Goal: Navigation & Orientation: Find specific page/section

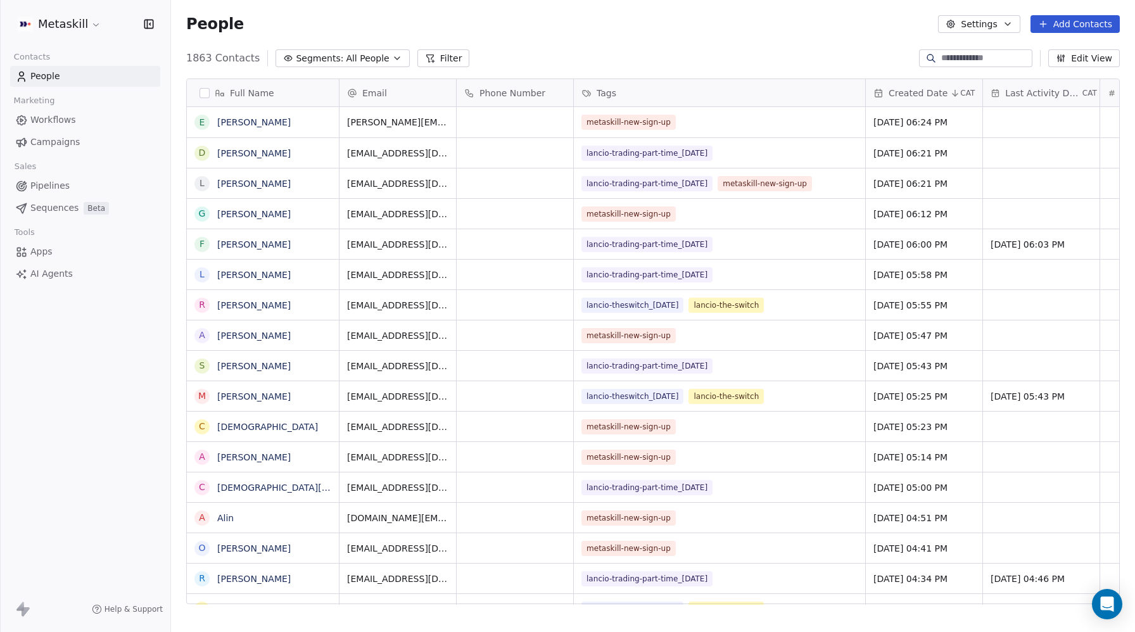
scroll to position [556, 964]
click at [49, 186] on span "Pipelines" at bounding box center [49, 185] width 39 height 13
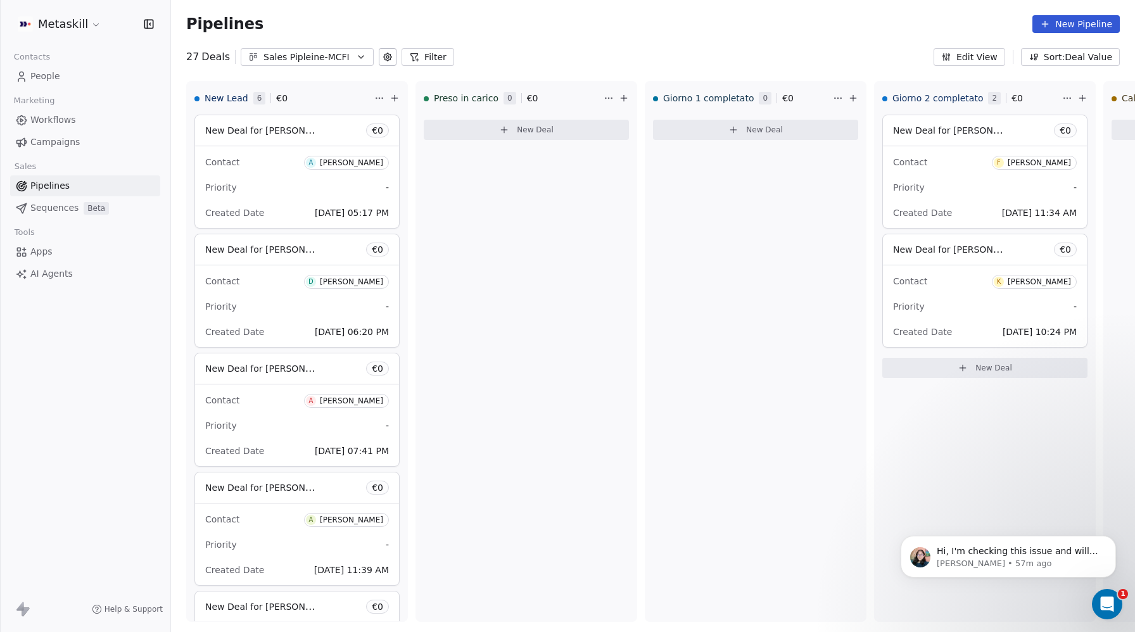
click at [63, 137] on span "Campaigns" at bounding box center [54, 142] width 49 height 13
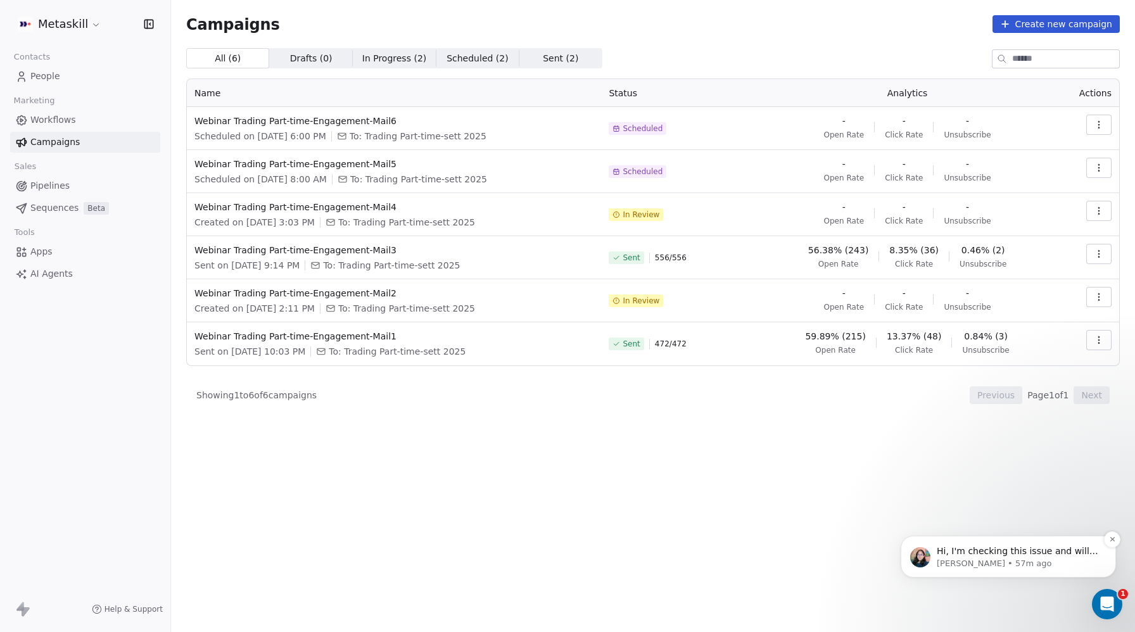
click at [988, 551] on p "Hi, I'm checking this issue and will get back to you with an update on it." at bounding box center [1018, 552] width 163 height 13
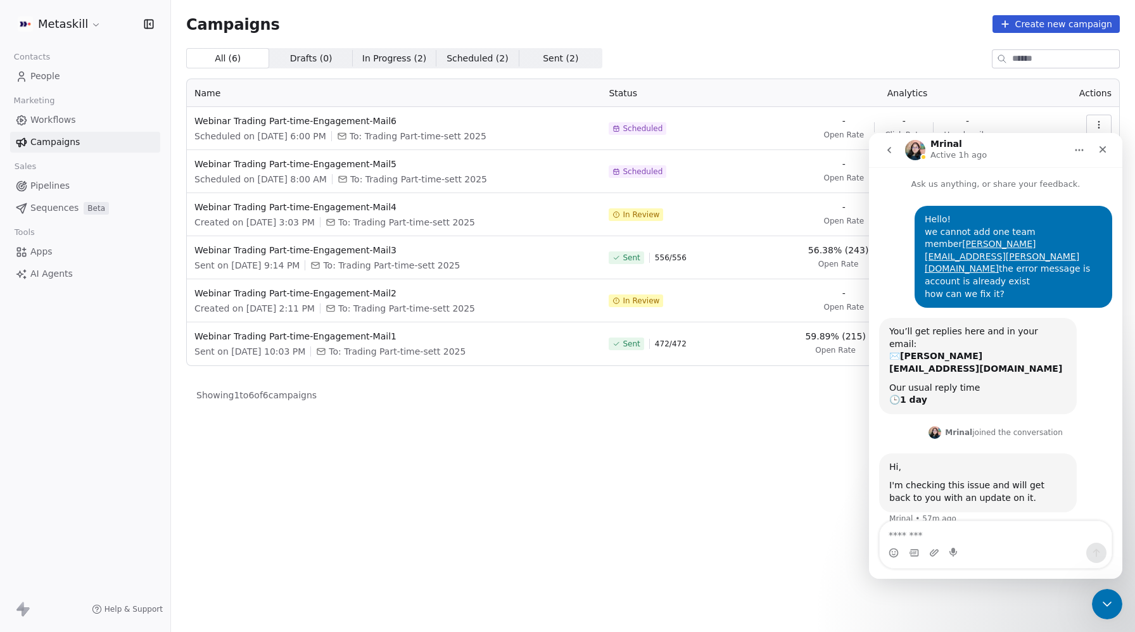
scroll to position [2, 0]
click at [891, 146] on icon "go back" at bounding box center [889, 150] width 10 height 10
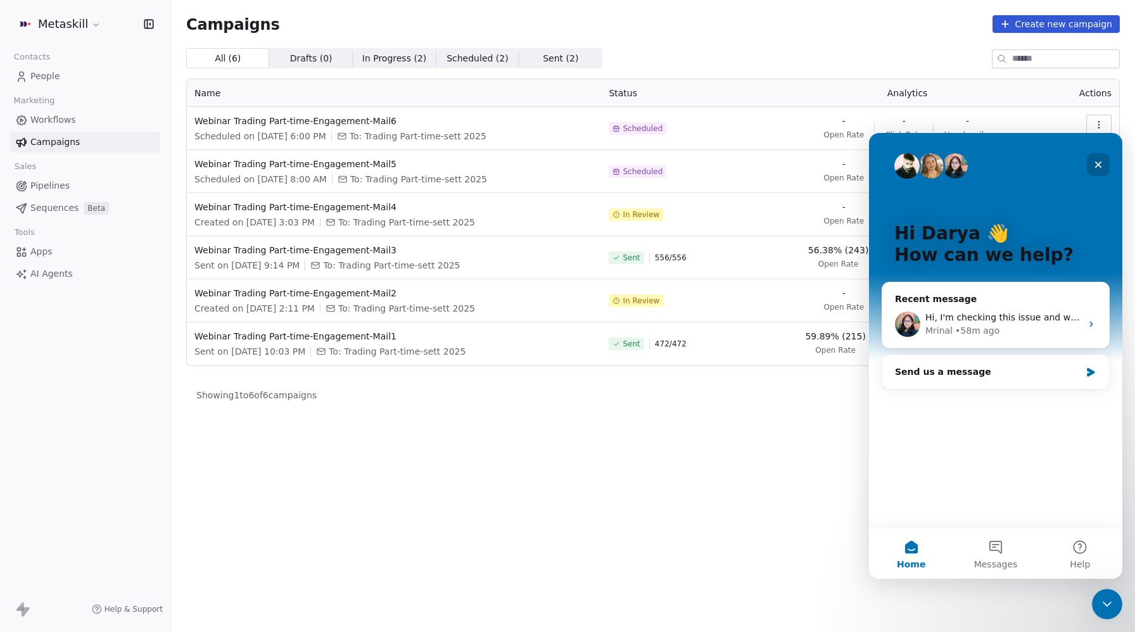
click at [1097, 161] on icon "Close" at bounding box center [1099, 165] width 10 height 10
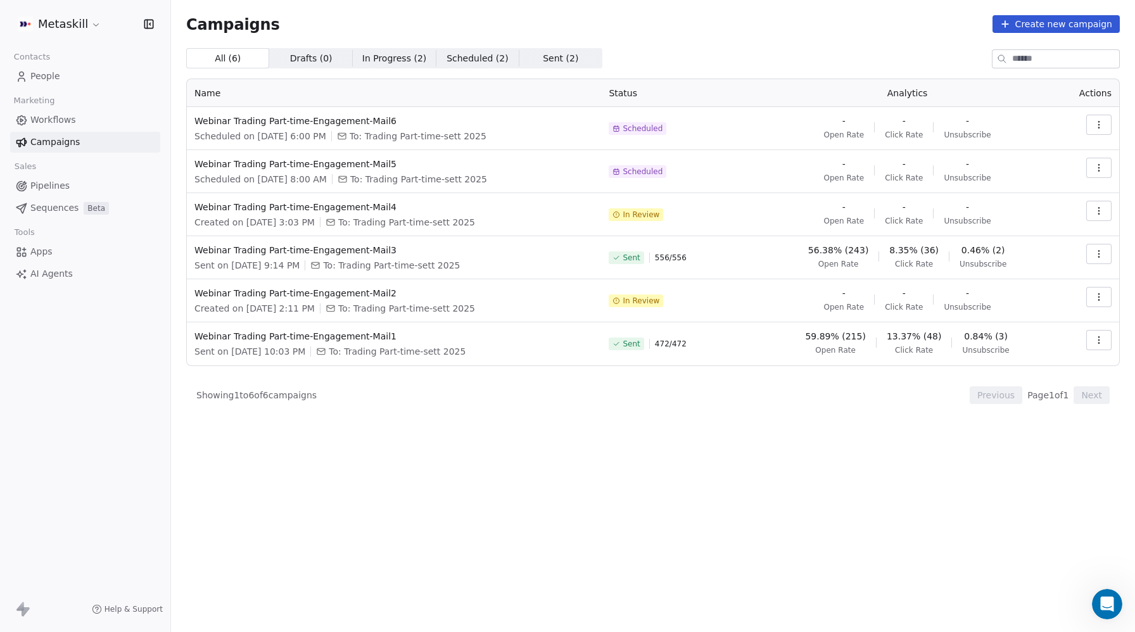
scroll to position [0, 0]
drag, startPoint x: 431, startPoint y: 206, endPoint x: 192, endPoint y: 206, distance: 239.5
click at [192, 206] on td "Webinar Trading Part-time-Engagement-Mail4 Created on Sep 15, 2025, 3:03 PM To:…" at bounding box center [394, 214] width 414 height 43
copy span "Webinar Trading Part-time-Engagement-Mail4"
click at [1097, 208] on icon "button" at bounding box center [1099, 211] width 10 height 10
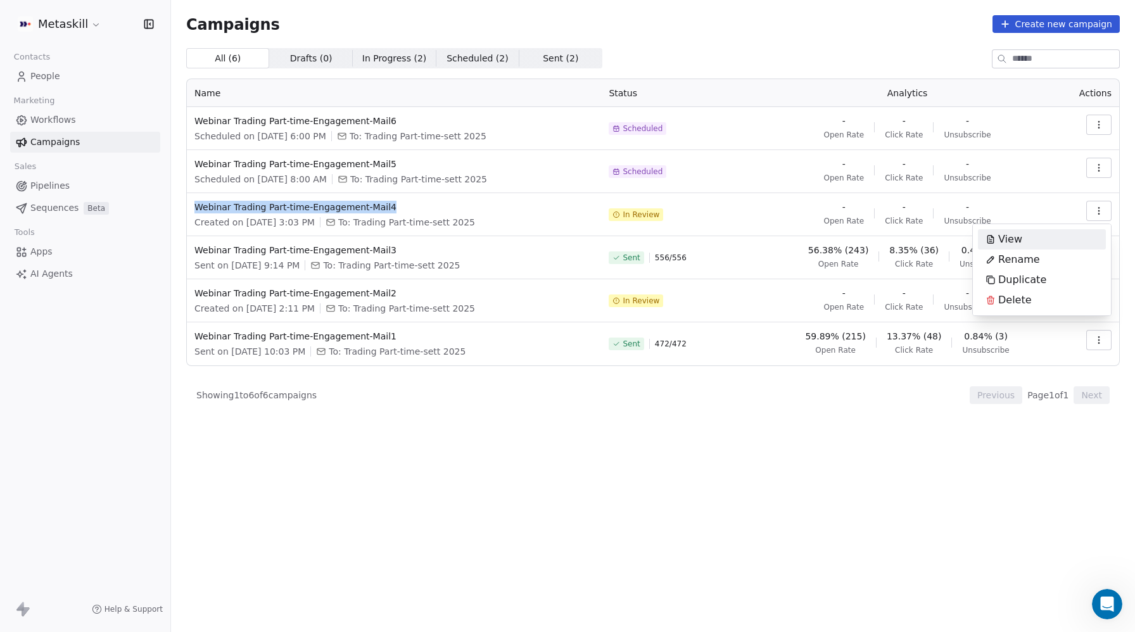
click at [297, 203] on html "Metaskill Contacts People Marketing Workflows Campaigns Sales Pipelines Sequenc…" at bounding box center [567, 316] width 1135 height 632
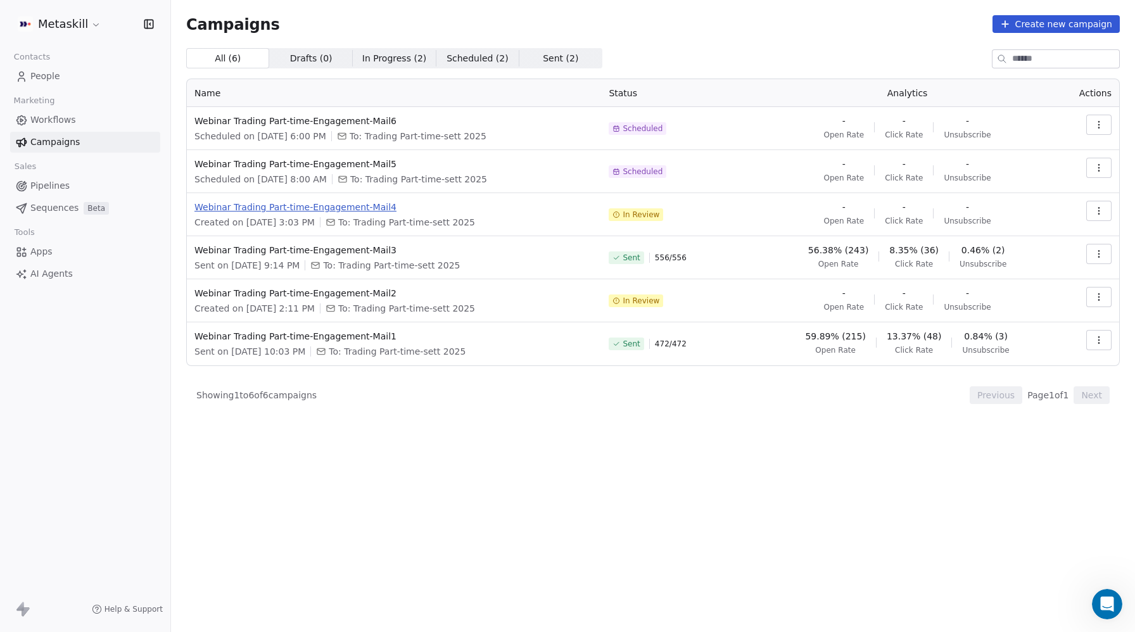
click at [310, 207] on span "Webinar Trading Part-time-Engagement-Mail4" at bounding box center [394, 207] width 399 height 13
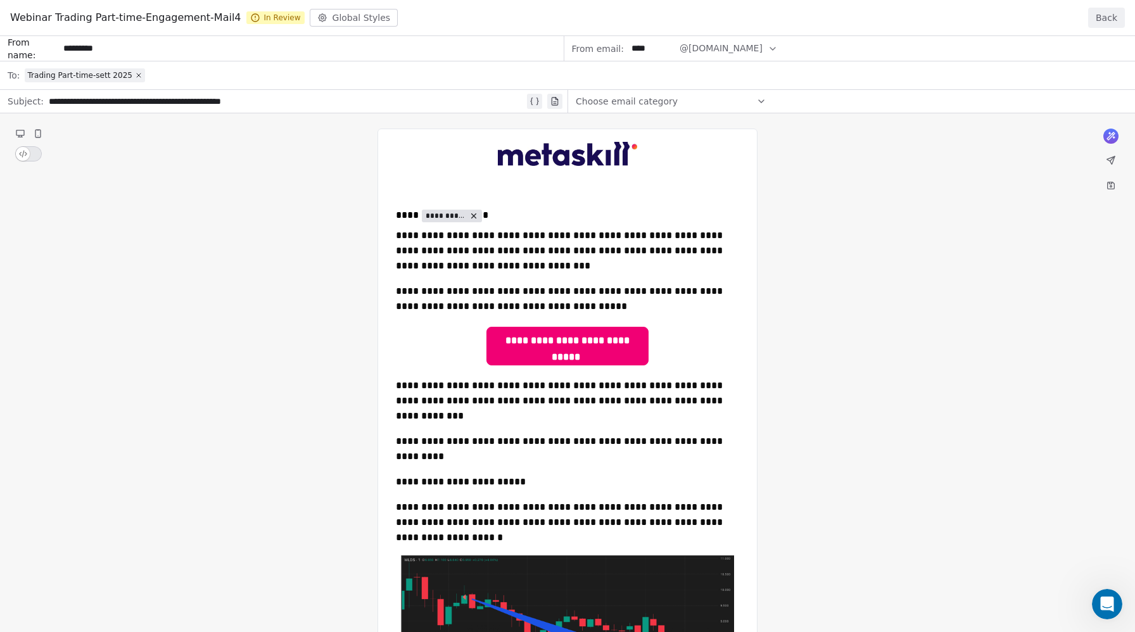
click at [269, 16] on span "In Review" at bounding box center [275, 17] width 58 height 13
click at [263, 19] on span "In Review" at bounding box center [275, 17] width 58 height 13
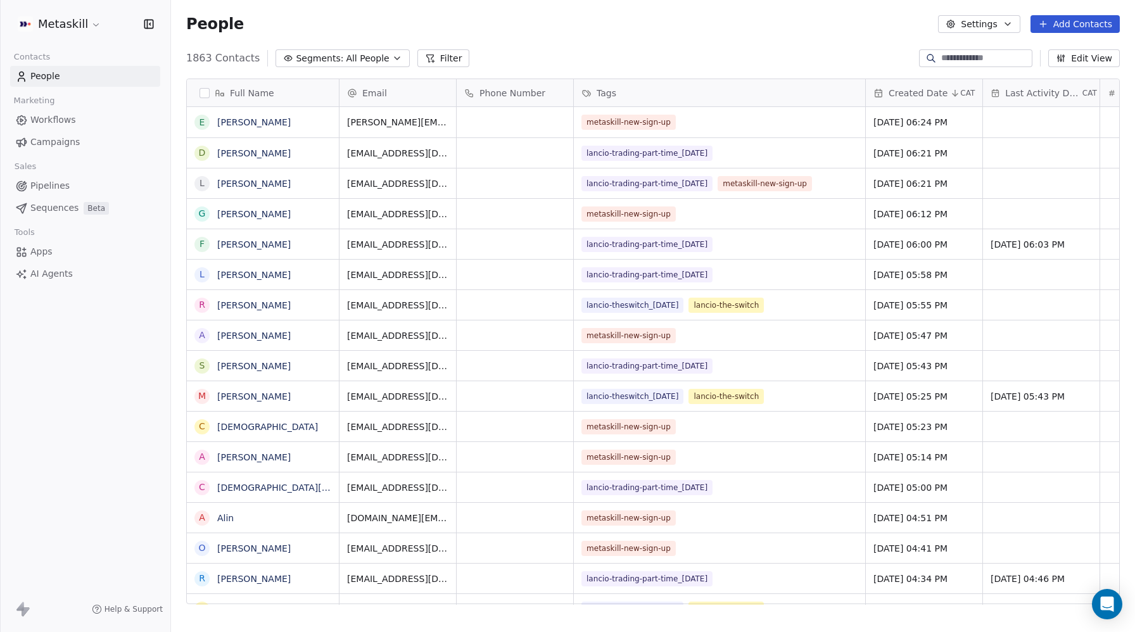
scroll to position [556, 964]
click at [46, 182] on span "Pipelines" at bounding box center [49, 185] width 39 height 13
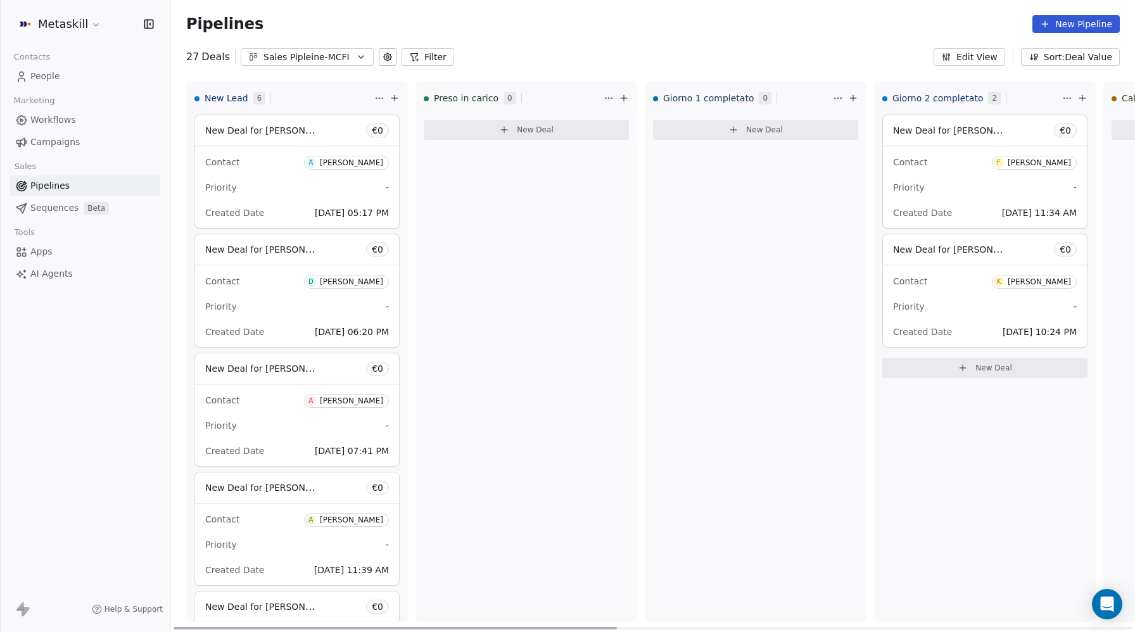
click at [260, 134] on span "New Deal for [PERSON_NAME]" at bounding box center [272, 130] width 134 height 12
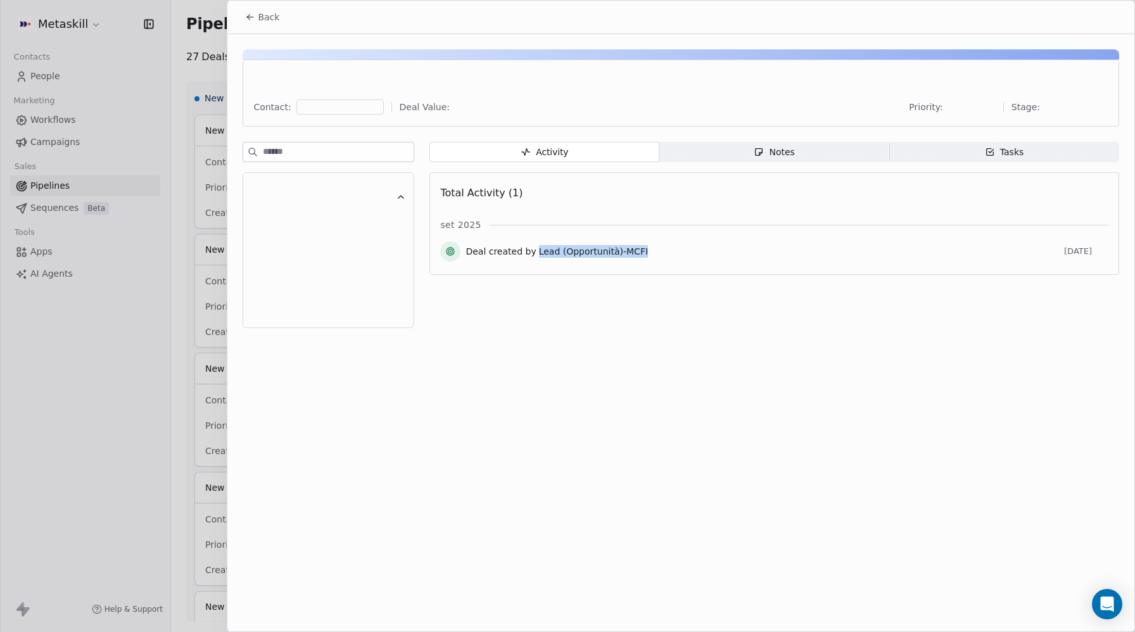
drag, startPoint x: 585, startPoint y: 255, endPoint x: 532, endPoint y: 252, distance: 53.3
click at [532, 252] on div "Deal created by Lead (Opportunità)-MCFI" at bounding box center [763, 251] width 594 height 13
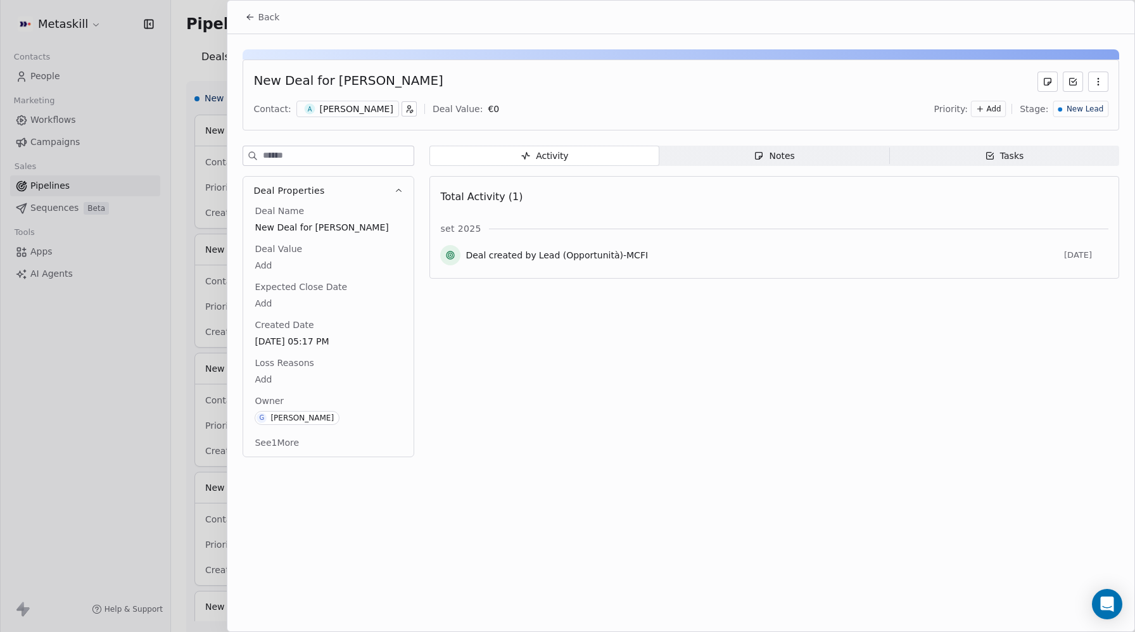
drag, startPoint x: 437, startPoint y: 85, endPoint x: 328, endPoint y: 83, distance: 108.4
click at [328, 83] on div "New Deal for [PERSON_NAME]" at bounding box center [680, 82] width 855 height 20
copy div "[PERSON_NAME]"
click at [335, 108] on div "[PERSON_NAME]" at bounding box center [356, 109] width 73 height 13
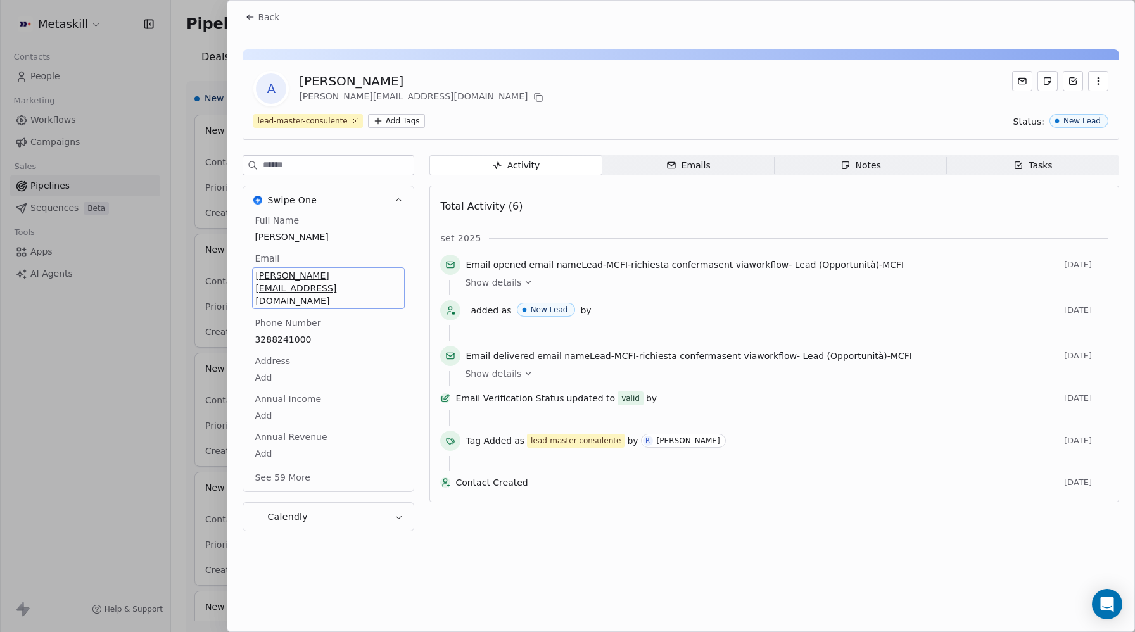
drag, startPoint x: 393, startPoint y: 275, endPoint x: 257, endPoint y: 274, distance: 136.2
click at [257, 274] on span "[PERSON_NAME][EMAIL_ADDRESS][DOMAIN_NAME]" at bounding box center [328, 288] width 146 height 38
click at [307, 273] on span "[PERSON_NAME][EMAIL_ADDRESS][DOMAIN_NAME]" at bounding box center [328, 288] width 146 height 38
click at [314, 274] on span "[PERSON_NAME][EMAIL_ADDRESS][DOMAIN_NAME]" at bounding box center [328, 288] width 146 height 38
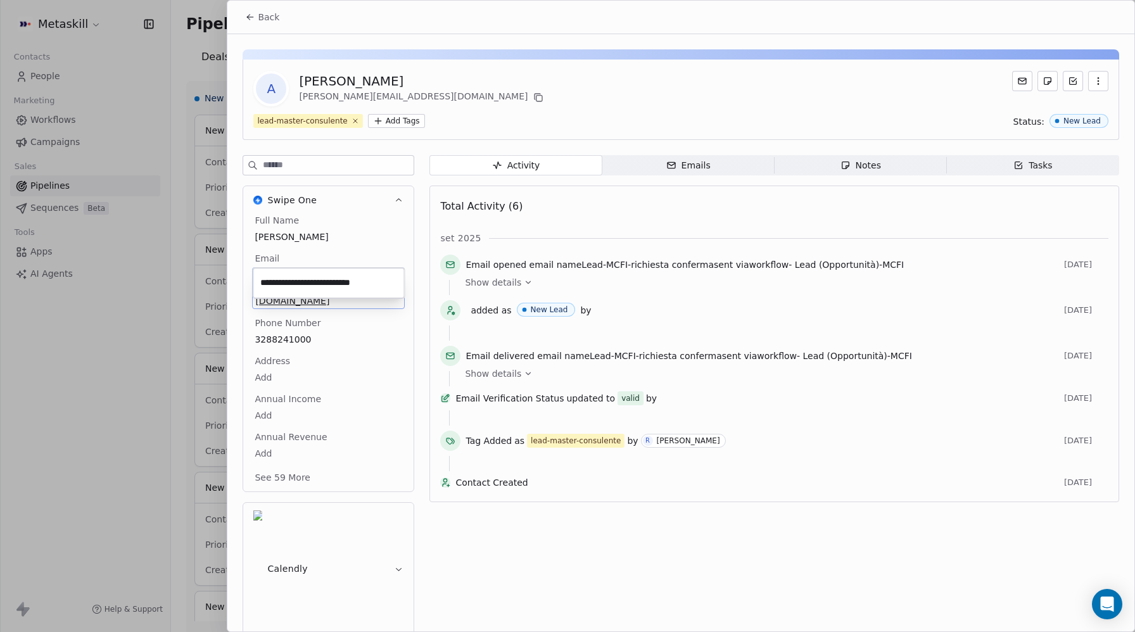
click at [279, 312] on html "Metaskill Contacts People Marketing Workflows Campaigns Sales Pipelines Sequenc…" at bounding box center [567, 316] width 1135 height 632
click at [279, 333] on span "3288241000" at bounding box center [328, 339] width 146 height 13
click at [288, 333] on span "3288241000" at bounding box center [328, 339] width 146 height 13
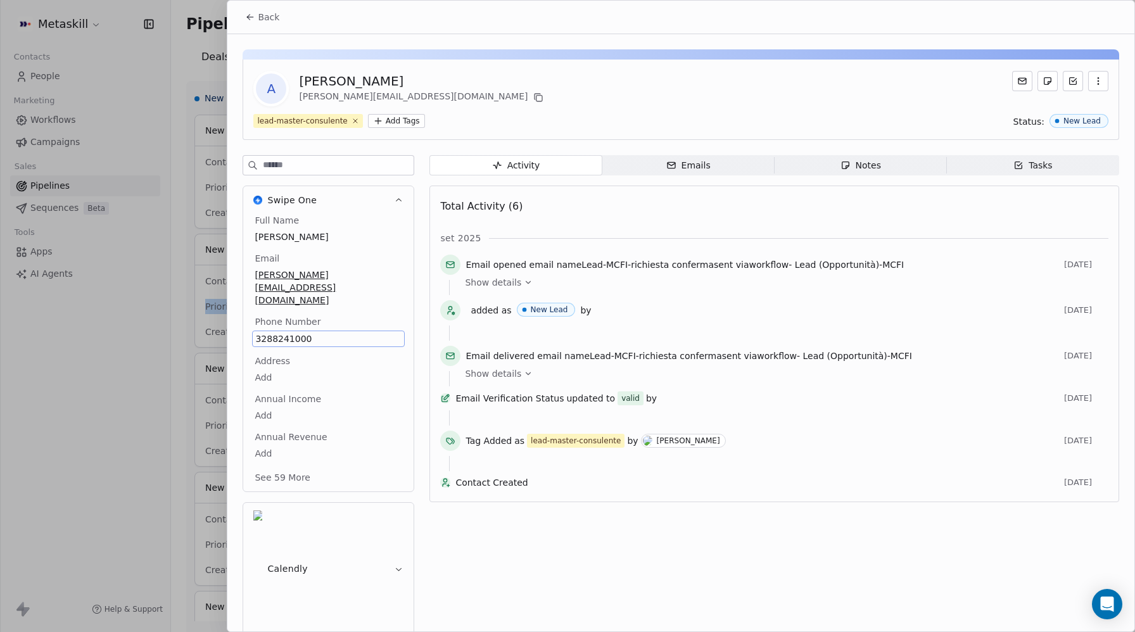
click at [288, 333] on span "3288241000" at bounding box center [328, 339] width 146 height 13
click at [288, 312] on input "**********" at bounding box center [328, 321] width 146 height 25
click at [250, 15] on html "Metaskill Contacts People Marketing Workflows Campaigns Sales Pipelines Sequenc…" at bounding box center [567, 316] width 1135 height 632
click at [255, 16] on button "Back" at bounding box center [262, 17] width 49 height 23
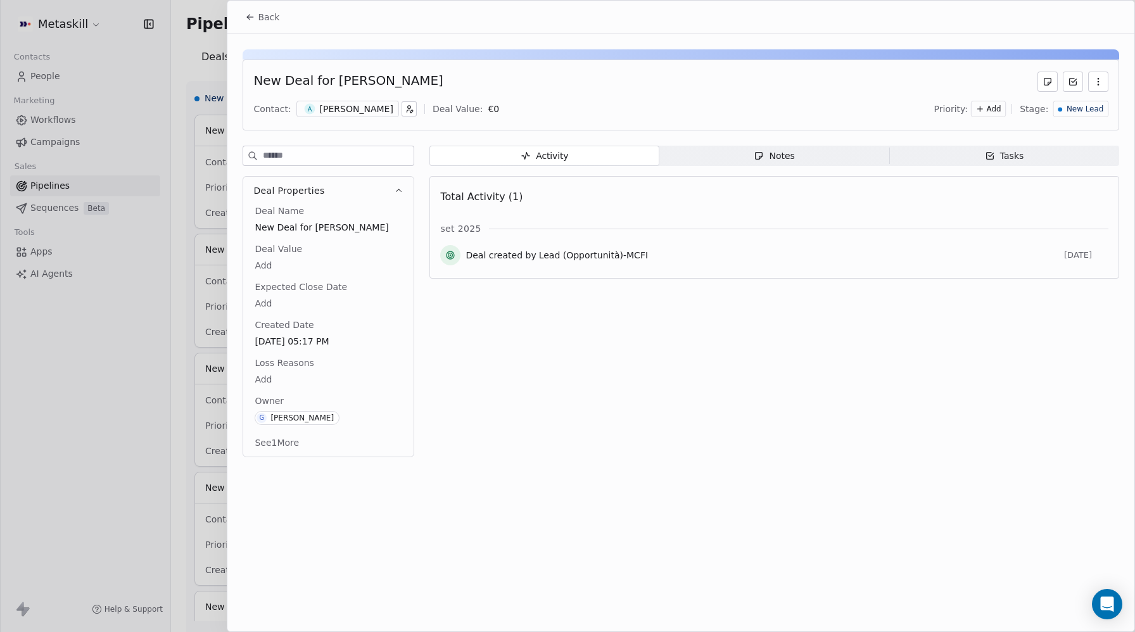
click at [252, 18] on icon at bounding box center [250, 17] width 10 height 10
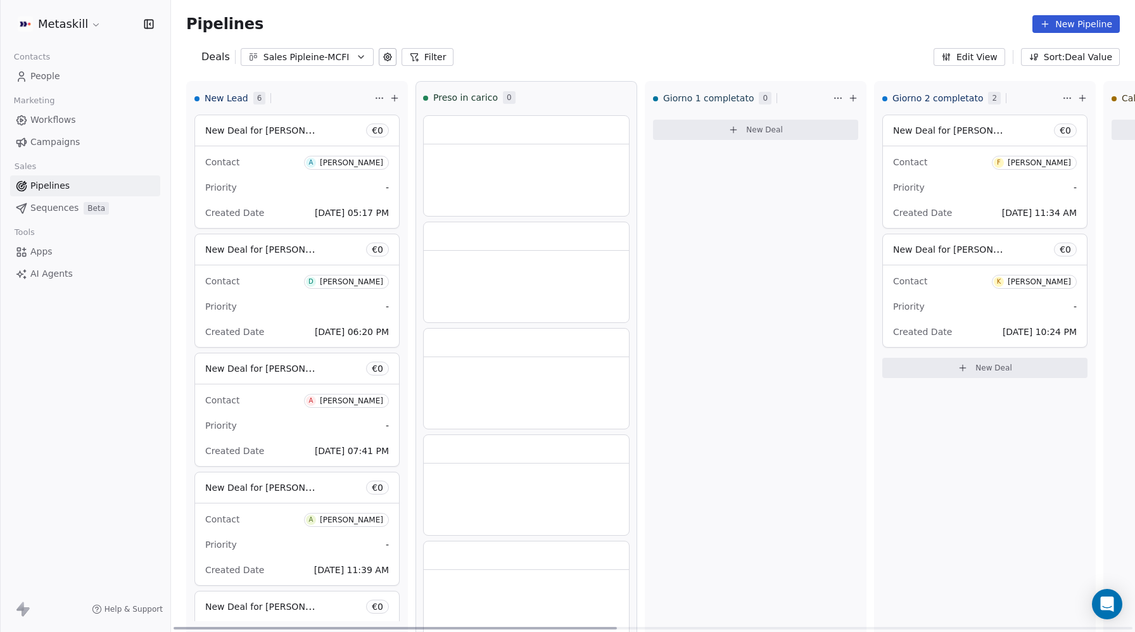
click at [255, 249] on span "New Deal for [PERSON_NAME]" at bounding box center [272, 249] width 134 height 12
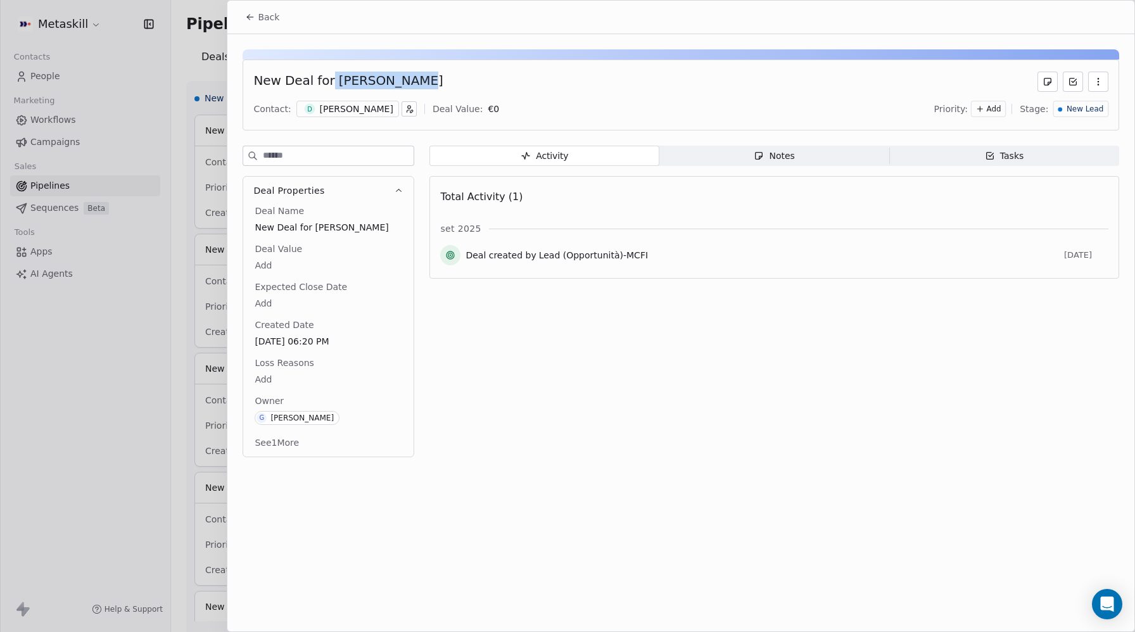
drag, startPoint x: 326, startPoint y: 83, endPoint x: 418, endPoint y: 81, distance: 91.9
click at [418, 81] on div "New Deal for [PERSON_NAME]" at bounding box center [680, 82] width 855 height 20
click at [348, 108] on div "[PERSON_NAME]" at bounding box center [356, 109] width 73 height 13
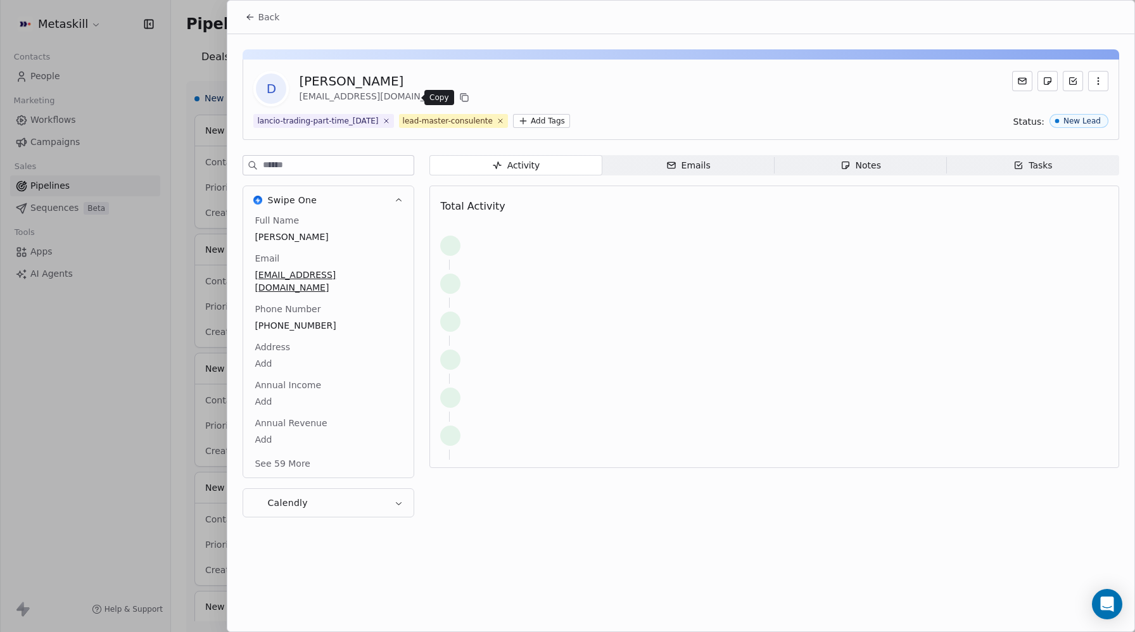
click at [459, 98] on icon at bounding box center [464, 98] width 10 height 10
click at [280, 320] on span "[PHONE_NUMBER]" at bounding box center [328, 326] width 146 height 13
click at [248, 15] on html "Metaskill Contacts People Marketing Workflows Campaigns Sales Pipelines Sequenc…" at bounding box center [567, 316] width 1135 height 632
click at [251, 17] on html "Metaskill Contacts People Marketing Workflows Campaigns Sales Pipelines Sequenc…" at bounding box center [567, 316] width 1135 height 632
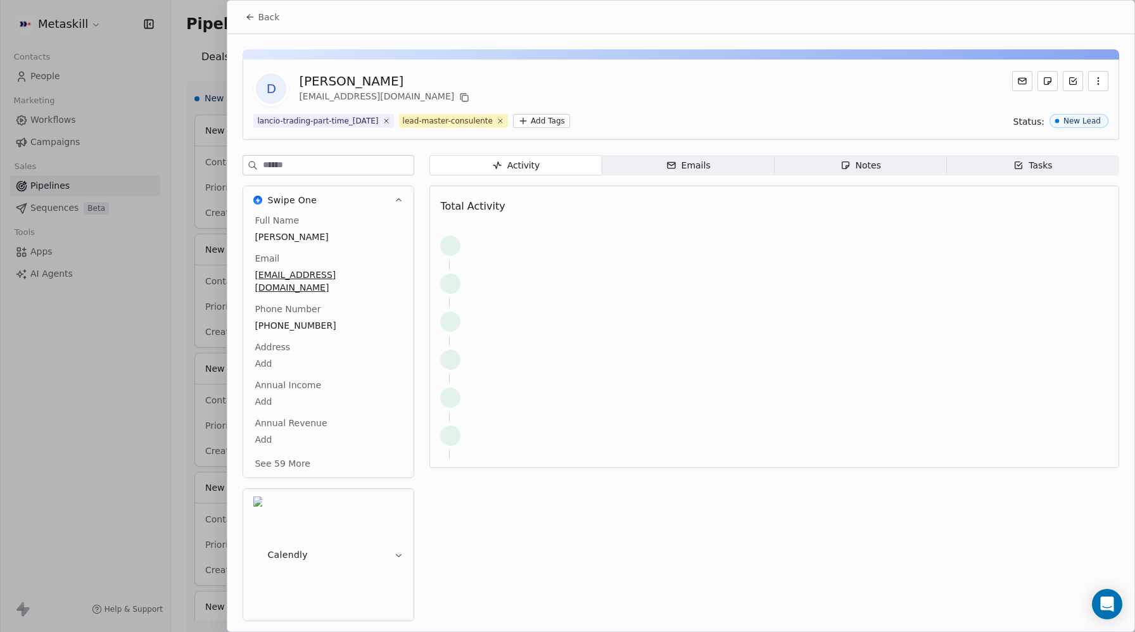
click at [258, 20] on span "Back" at bounding box center [269, 17] width 22 height 13
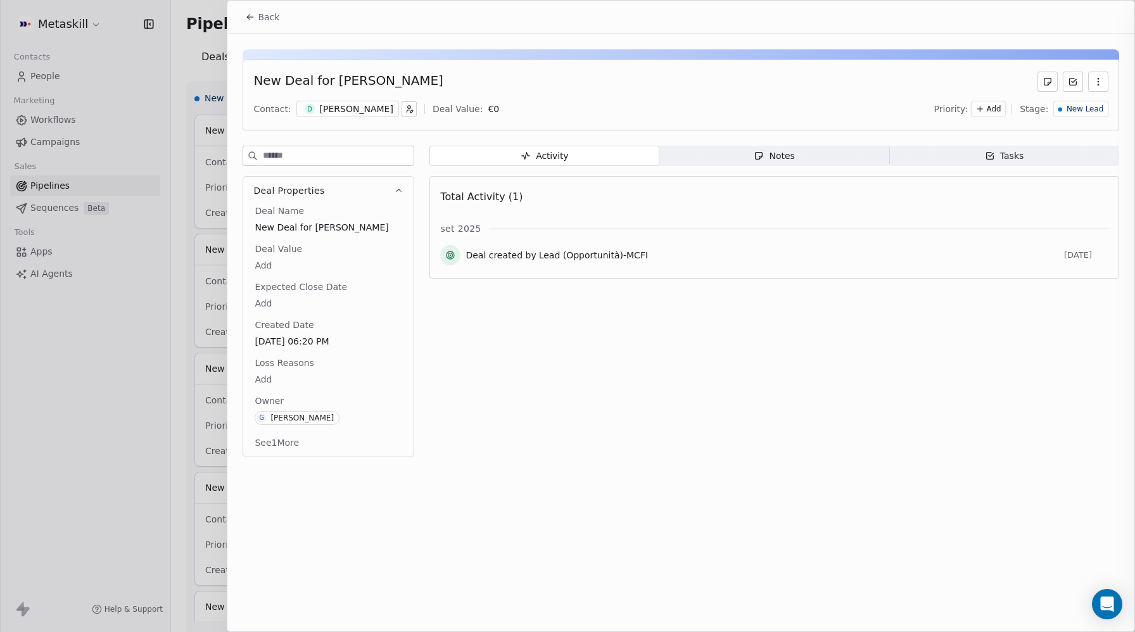
click at [257, 16] on div at bounding box center [567, 316] width 1135 height 632
click at [254, 18] on icon at bounding box center [250, 17] width 10 height 10
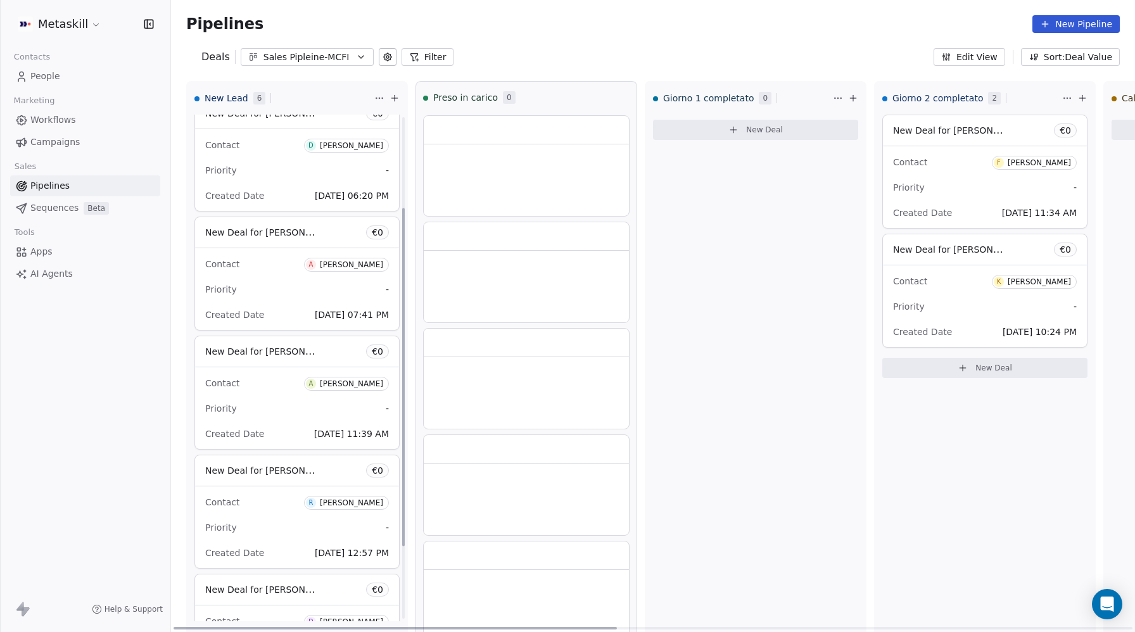
scroll to position [137, 0]
click at [269, 238] on span "New Deal for [PERSON_NAME]" at bounding box center [262, 231] width 114 height 15
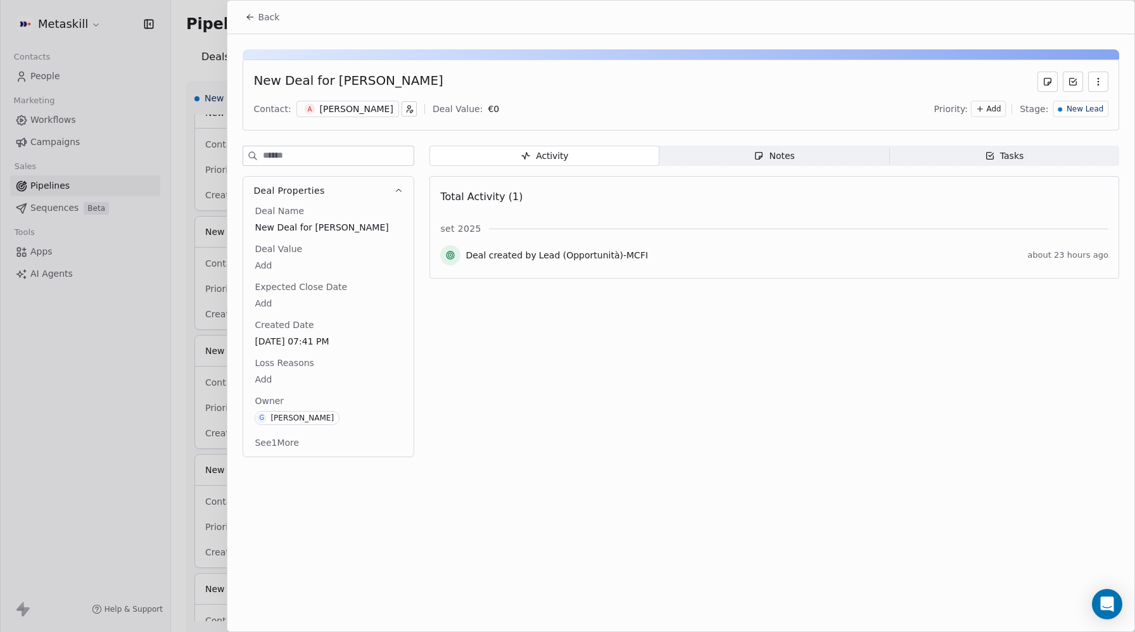
drag, startPoint x: 329, startPoint y: 84, endPoint x: 431, endPoint y: 86, distance: 102.0
click at [431, 86] on div "New Deal for [PERSON_NAME]" at bounding box center [347, 82] width 189 height 20
copy div "[PERSON_NAME]"
click at [362, 108] on div "[PERSON_NAME]" at bounding box center [356, 109] width 73 height 13
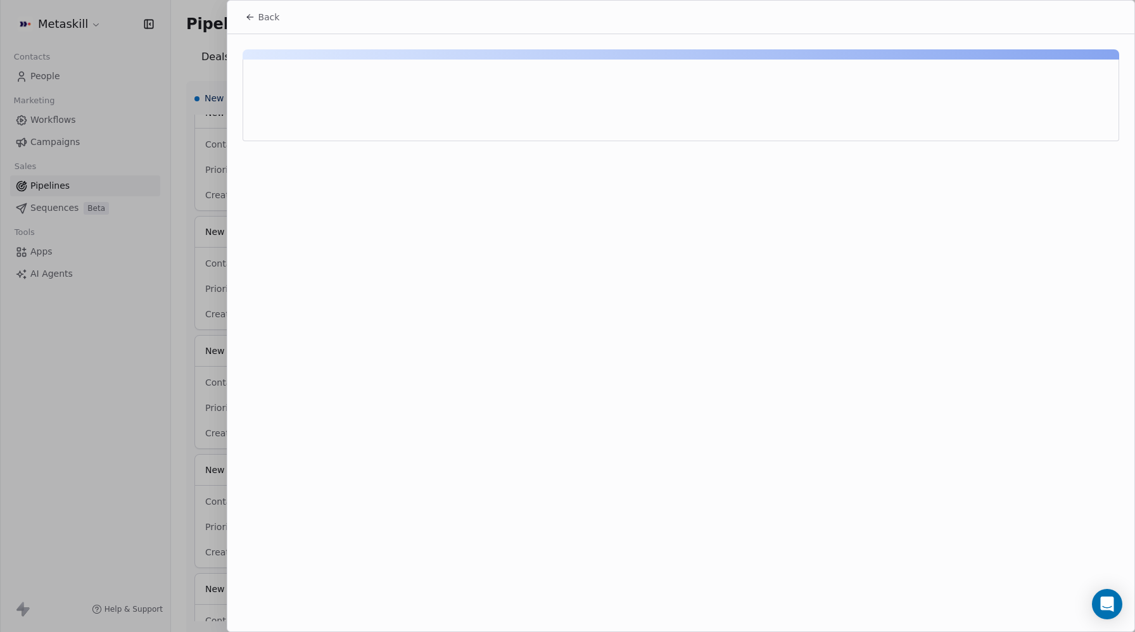
click at [249, 19] on icon at bounding box center [250, 17] width 10 height 10
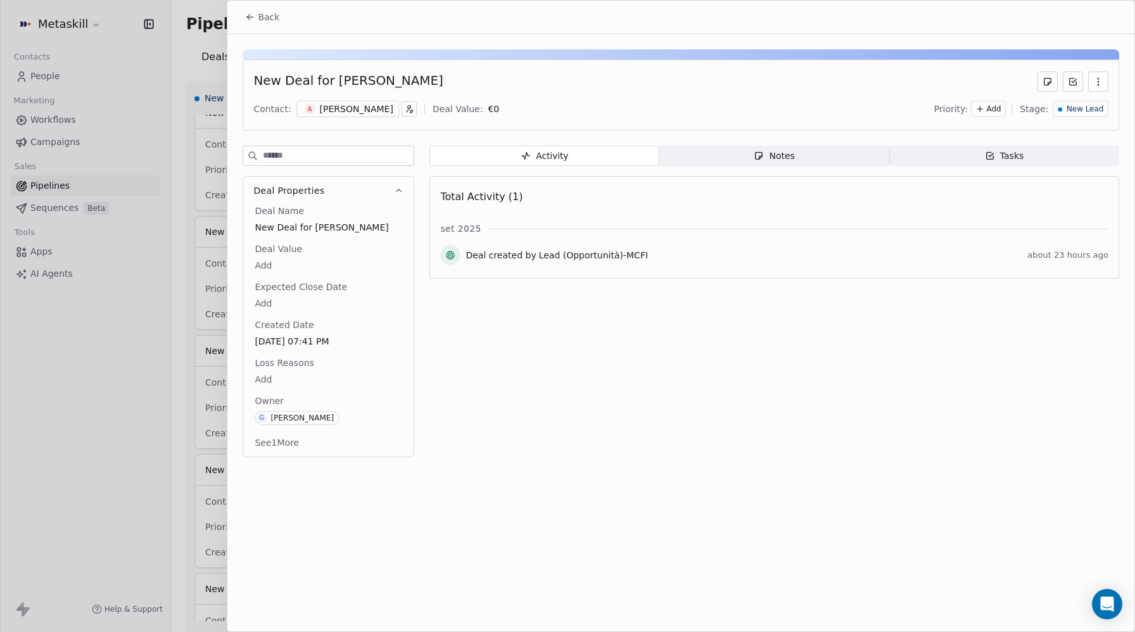
click at [366, 108] on div "[PERSON_NAME]" at bounding box center [356, 109] width 73 height 13
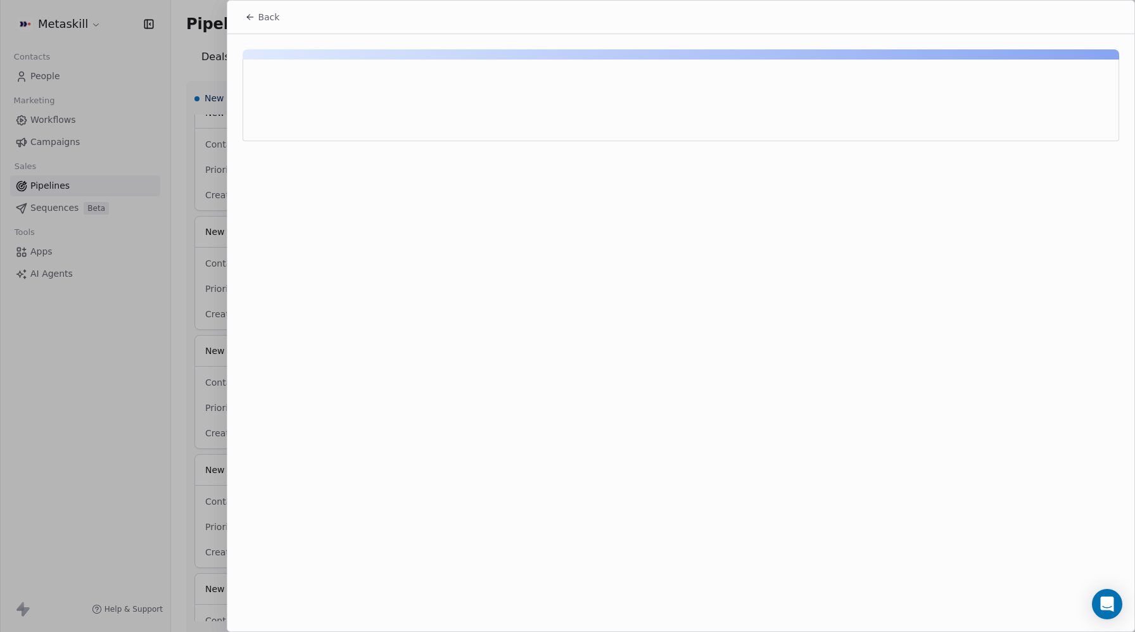
click at [262, 17] on span "Back" at bounding box center [269, 17] width 22 height 13
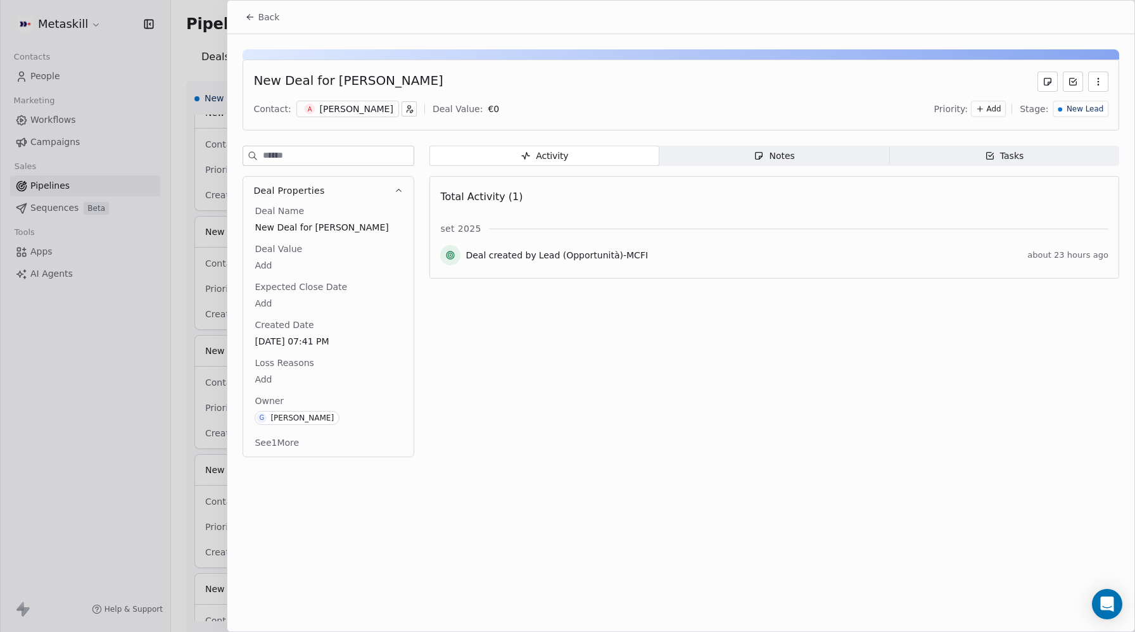
click at [369, 109] on div "[PERSON_NAME]" at bounding box center [356, 109] width 73 height 13
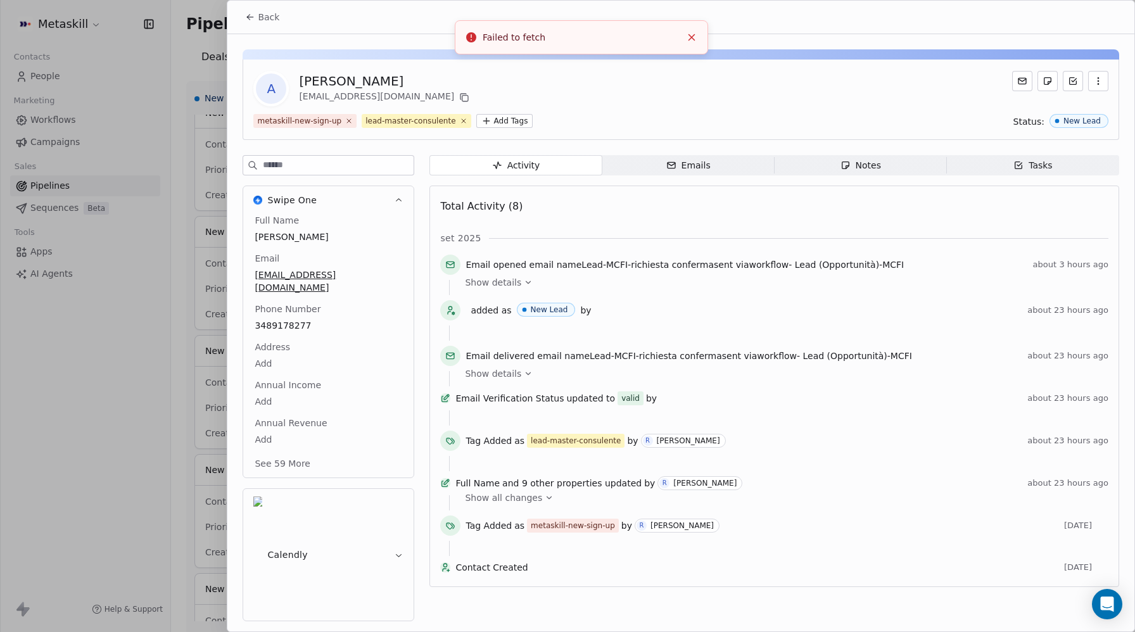
click at [693, 35] on icon "Close toast" at bounding box center [691, 37] width 11 height 11
click at [459, 99] on icon at bounding box center [464, 98] width 10 height 10
click at [285, 319] on span "3489178277" at bounding box center [329, 325] width 148 height 13
click at [285, 320] on span "3489178277" at bounding box center [328, 326] width 146 height 13
click at [285, 312] on input "**********" at bounding box center [328, 321] width 146 height 25
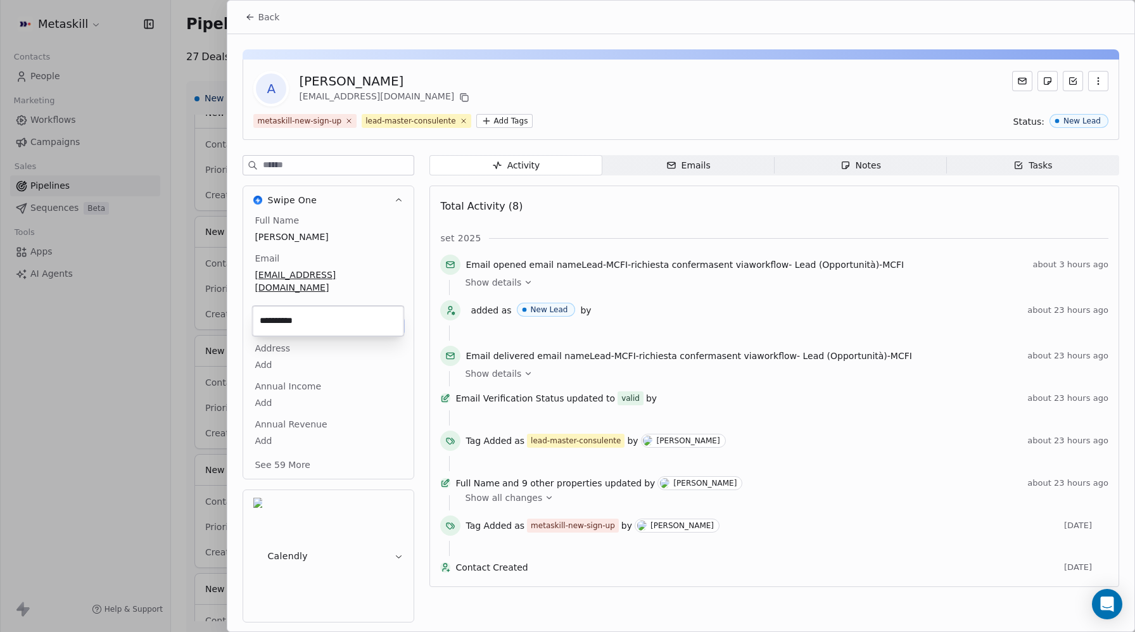
click at [252, 16] on html "Metaskill Contacts People Marketing Workflows Campaigns Sales Pipelines Sequenc…" at bounding box center [567, 316] width 1135 height 632
click at [250, 18] on html "Metaskill Contacts People Marketing Workflows Campaigns Sales Pipelines Sequenc…" at bounding box center [567, 316] width 1135 height 632
click at [268, 20] on span "Back" at bounding box center [269, 17] width 22 height 13
click at [260, 16] on span "Back" at bounding box center [269, 17] width 22 height 13
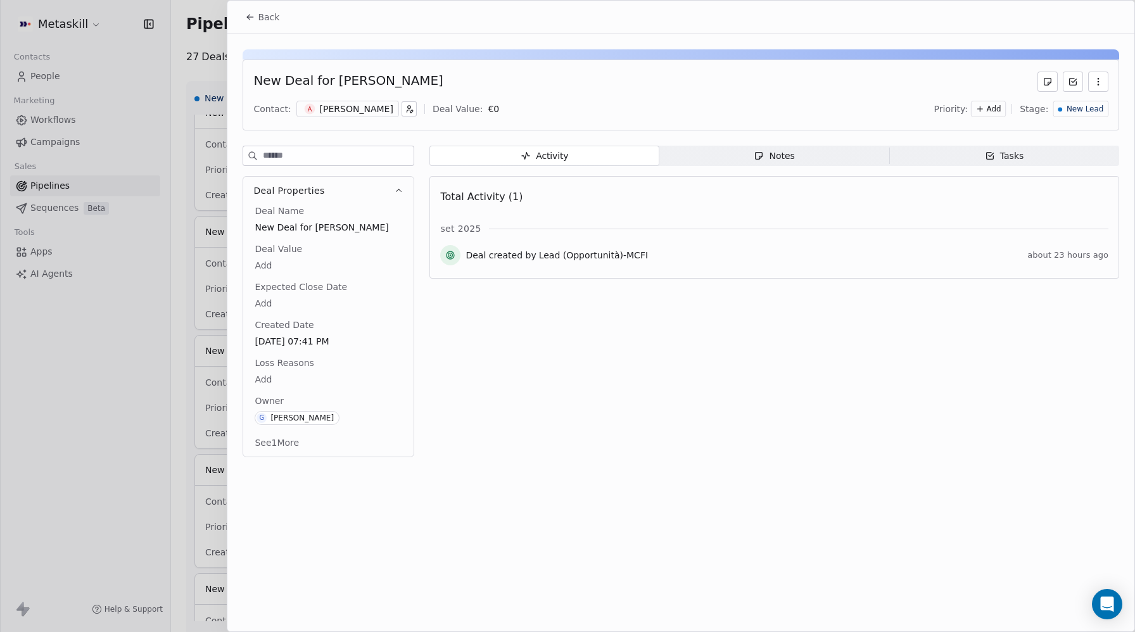
click at [258, 21] on span "Back" at bounding box center [269, 17] width 22 height 13
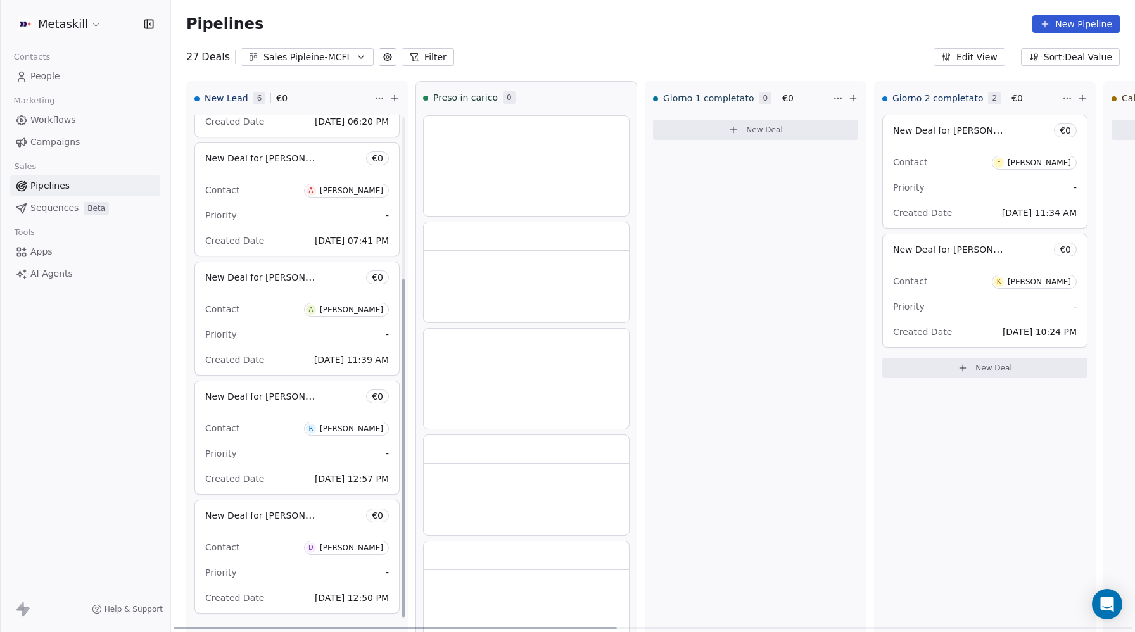
scroll to position [245, 0]
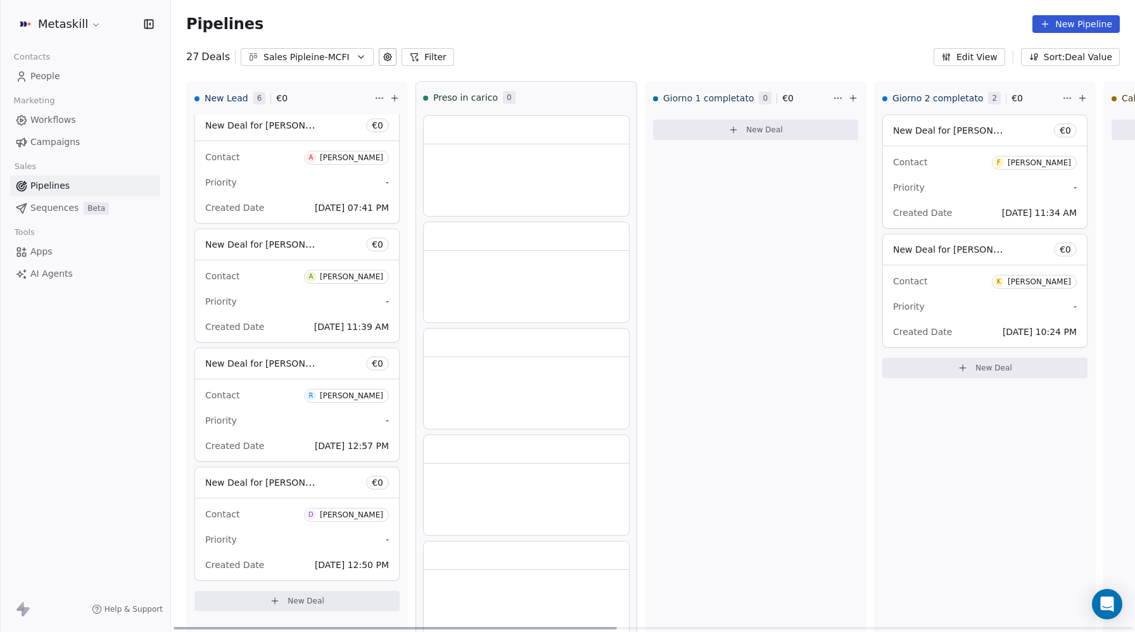
click at [269, 263] on div "Contact A [PERSON_NAME] Priority - Created Date [DATE] 11:39 AM" at bounding box center [297, 301] width 204 height 82
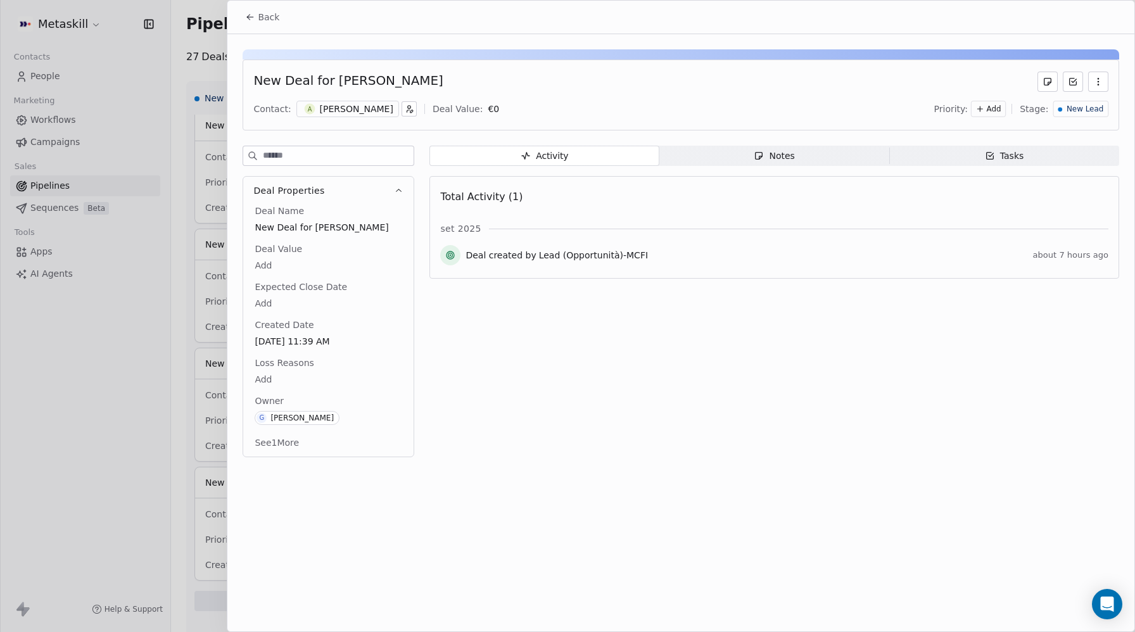
drag, startPoint x: 329, startPoint y: 81, endPoint x: 442, endPoint y: 79, distance: 113.4
click at [442, 79] on div "New Deal for [PERSON_NAME]" at bounding box center [680, 82] width 855 height 20
copy div "[PERSON_NAME]"
click at [347, 110] on div "[PERSON_NAME]" at bounding box center [356, 109] width 73 height 13
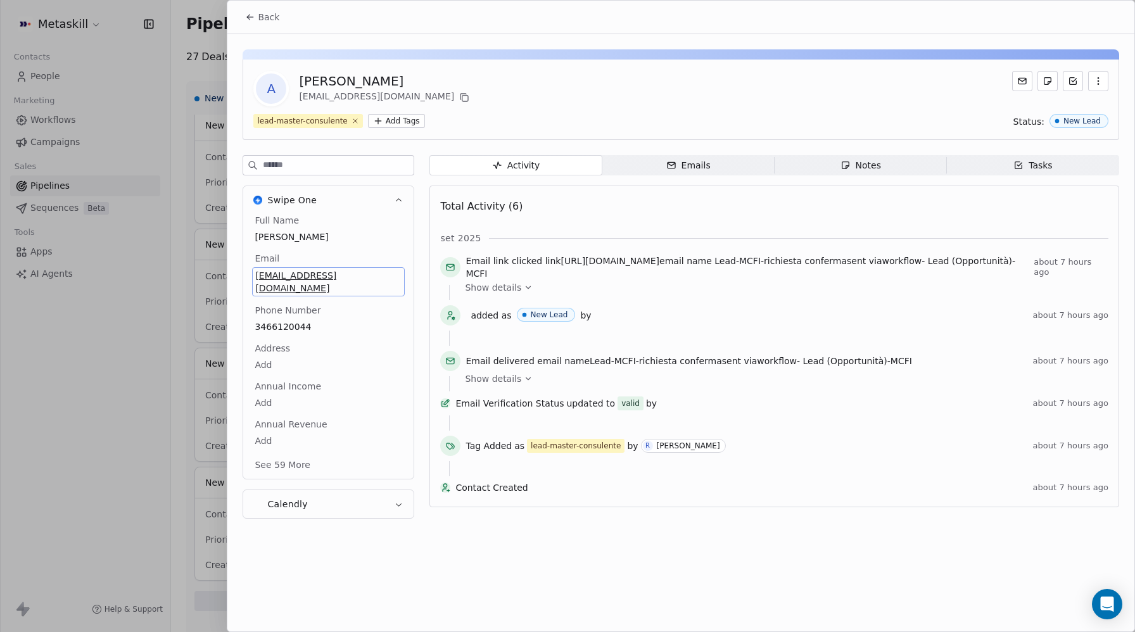
click at [320, 274] on span "[EMAIL_ADDRESS][DOMAIN_NAME]" at bounding box center [328, 281] width 146 height 25
click at [463, 96] on icon at bounding box center [466, 99] width 6 height 6
click at [294, 320] on span "3466120044" at bounding box center [328, 326] width 146 height 13
click at [294, 309] on input "**********" at bounding box center [328, 321] width 146 height 25
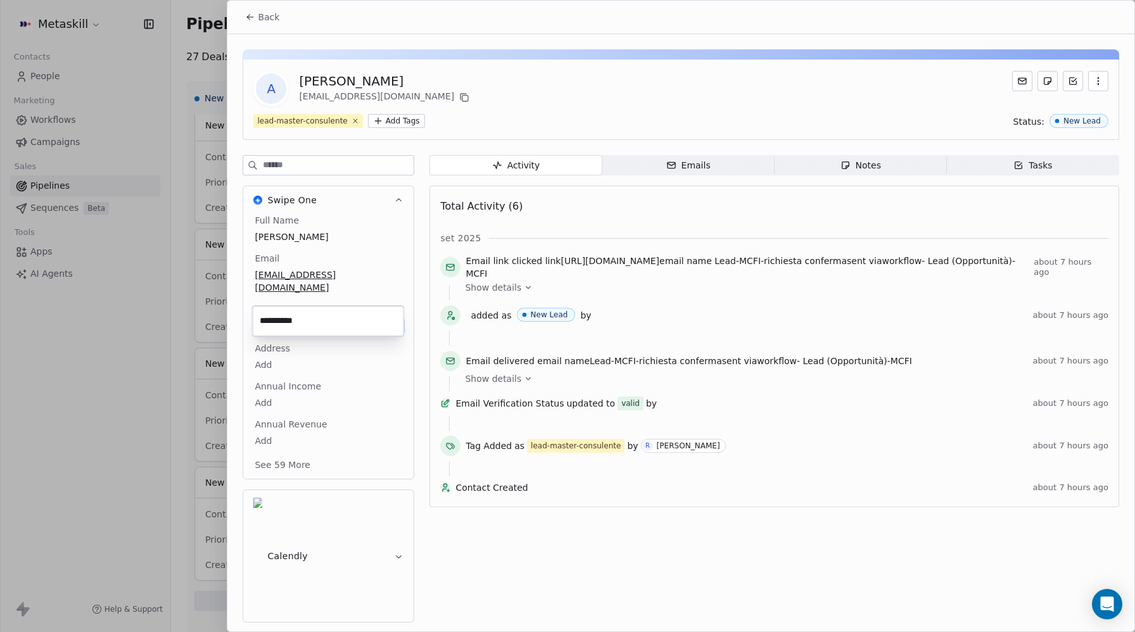
click at [250, 22] on html "Metaskill Contacts People Marketing Workflows Campaigns Sales Pipelines Sequenc…" at bounding box center [567, 316] width 1135 height 632
click at [250, 16] on html "Metaskill Contacts People Marketing Workflows Campaigns Sales Pipelines Sequenc…" at bounding box center [567, 316] width 1135 height 632
click at [259, 17] on span "Back" at bounding box center [269, 17] width 22 height 13
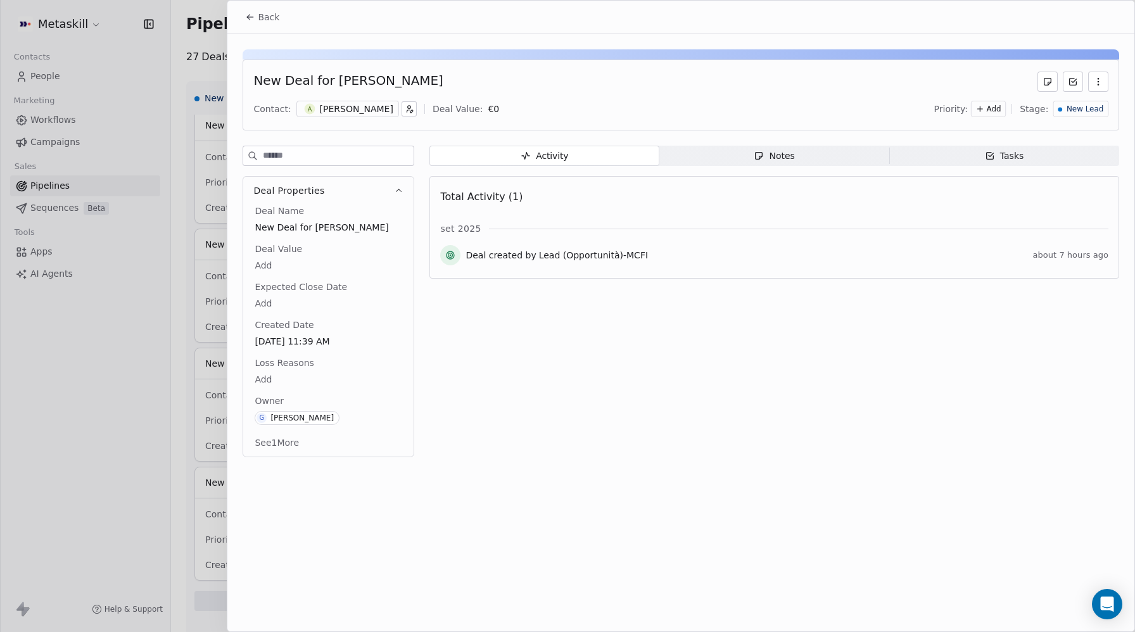
click at [254, 13] on icon at bounding box center [250, 17] width 10 height 10
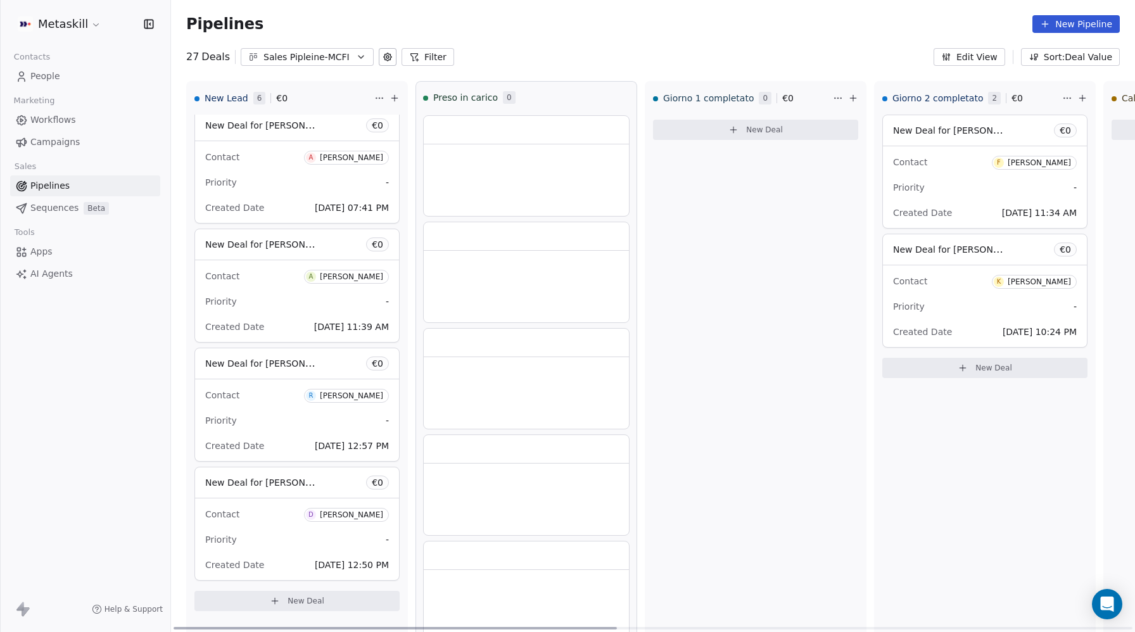
click at [264, 364] on span "New Deal for [PERSON_NAME]" at bounding box center [272, 363] width 134 height 12
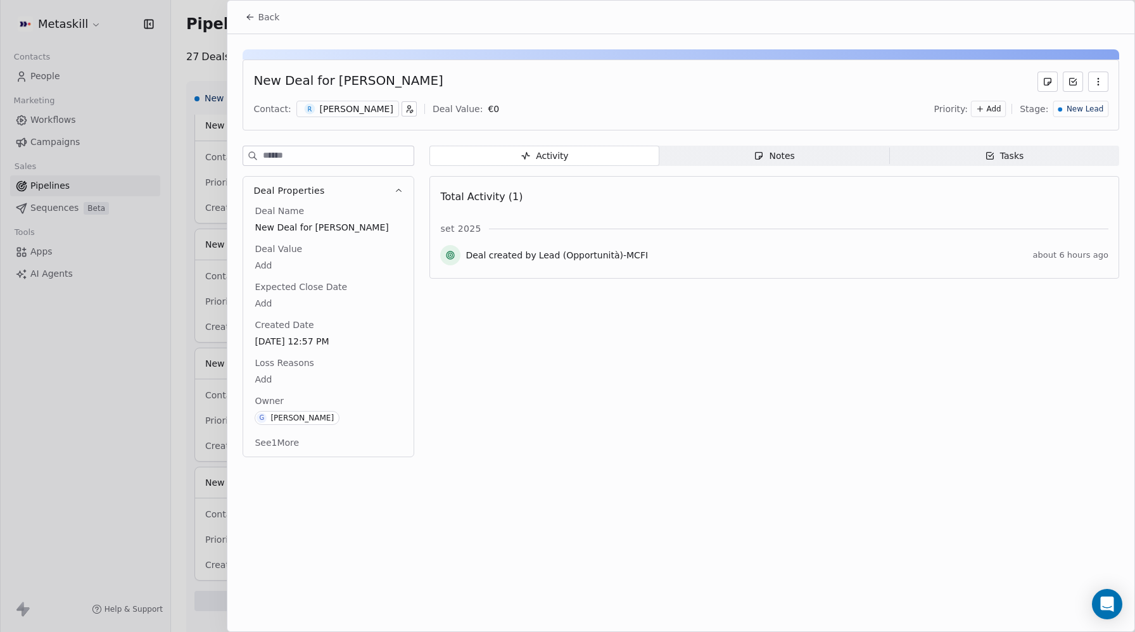
drag, startPoint x: 331, startPoint y: 80, endPoint x: 450, endPoint y: 83, distance: 119.2
click at [450, 83] on div "New Deal for [PERSON_NAME]" at bounding box center [680, 82] width 855 height 20
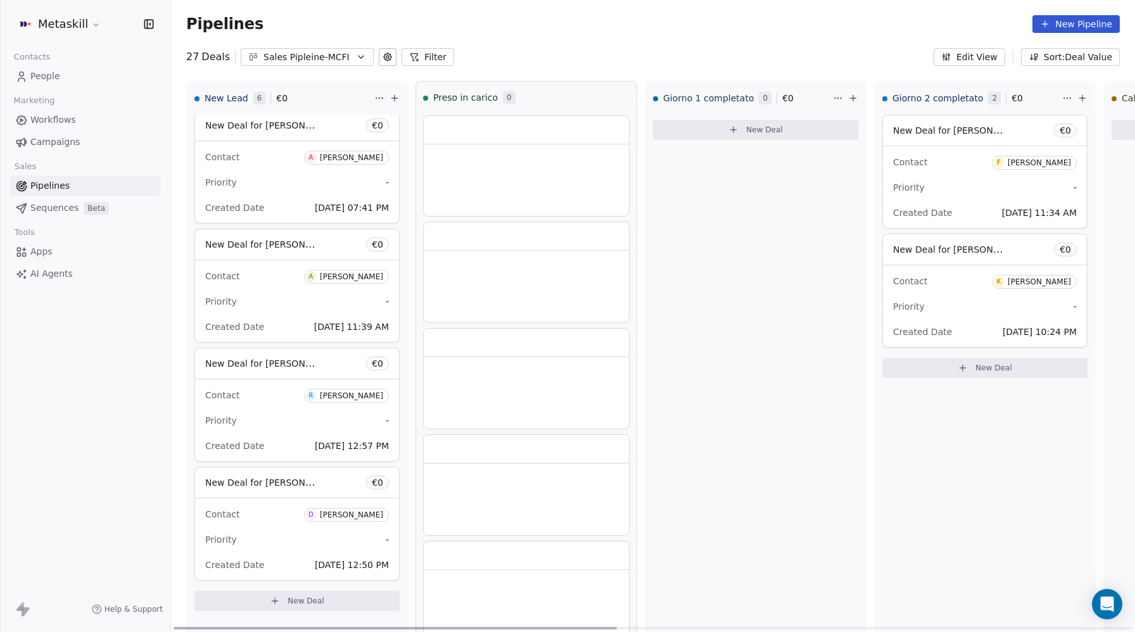
click at [288, 380] on div "Contact R [PERSON_NAME] Priority - Created Date [DATE] 12:57 PM" at bounding box center [297, 421] width 204 height 82
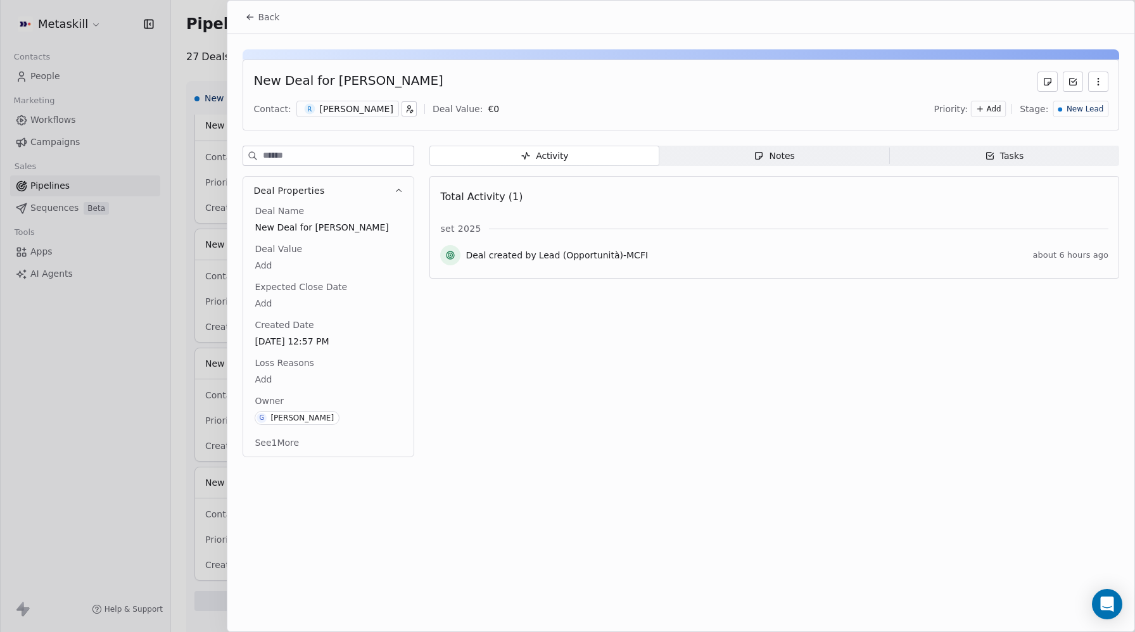
drag, startPoint x: 331, startPoint y: 81, endPoint x: 436, endPoint y: 82, distance: 105.2
click at [436, 82] on div "New Deal for [PERSON_NAME]" at bounding box center [680, 82] width 855 height 20
copy div "[PERSON_NAME]"
click at [371, 111] on div "[PERSON_NAME]" at bounding box center [356, 109] width 73 height 13
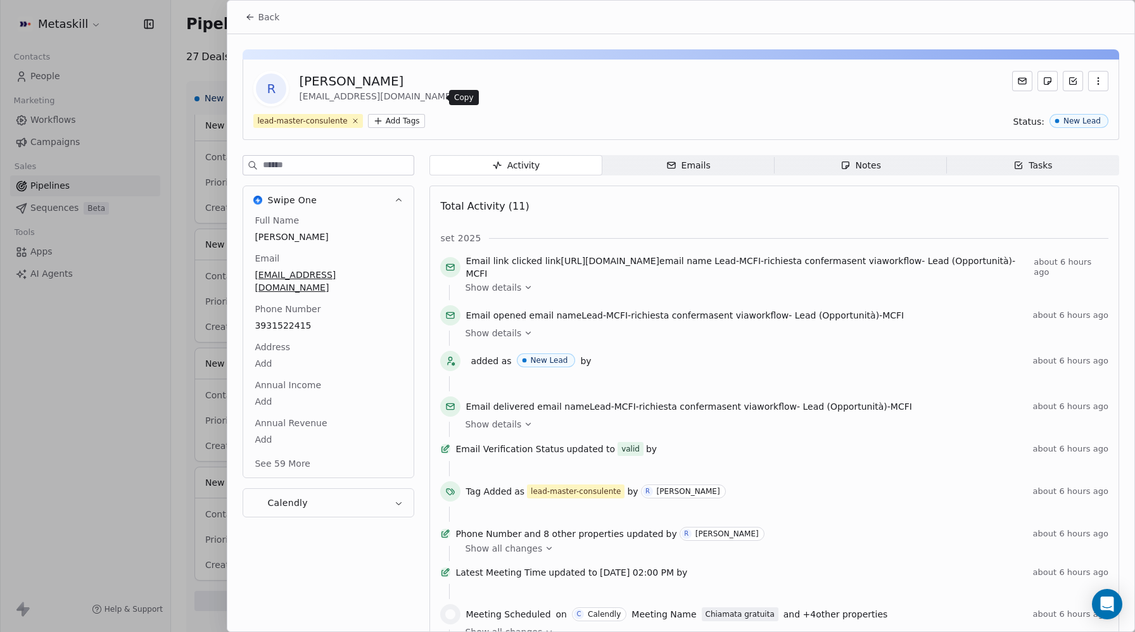
click at [461, 99] on icon at bounding box center [464, 97] width 6 height 6
click at [283, 319] on span "3931522415" at bounding box center [329, 325] width 148 height 13
click at [283, 320] on span "3931522415" at bounding box center [328, 326] width 146 height 13
click at [251, 20] on html "Metaskill Contacts People Marketing Workflows Campaigns Sales Pipelines Sequenc…" at bounding box center [567, 316] width 1135 height 632
click at [261, 16] on html "Metaskill Contacts People Marketing Workflows Campaigns Sales Pipelines Sequenc…" at bounding box center [567, 316] width 1135 height 632
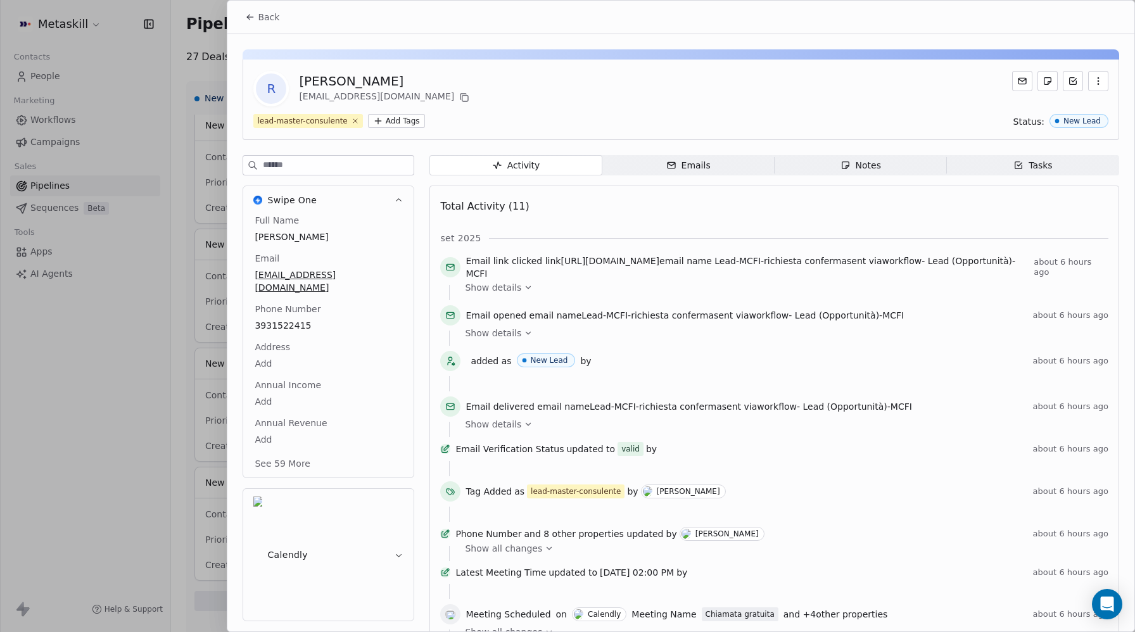
click at [269, 16] on span "Back" at bounding box center [269, 17] width 22 height 13
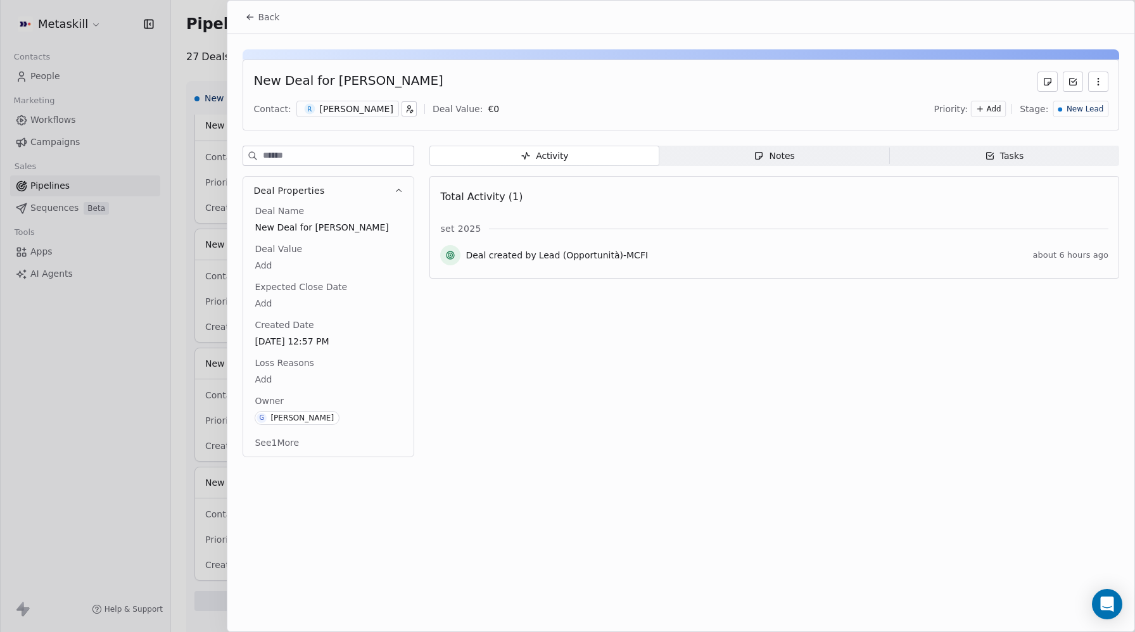
click at [263, 18] on span "Back" at bounding box center [269, 17] width 22 height 13
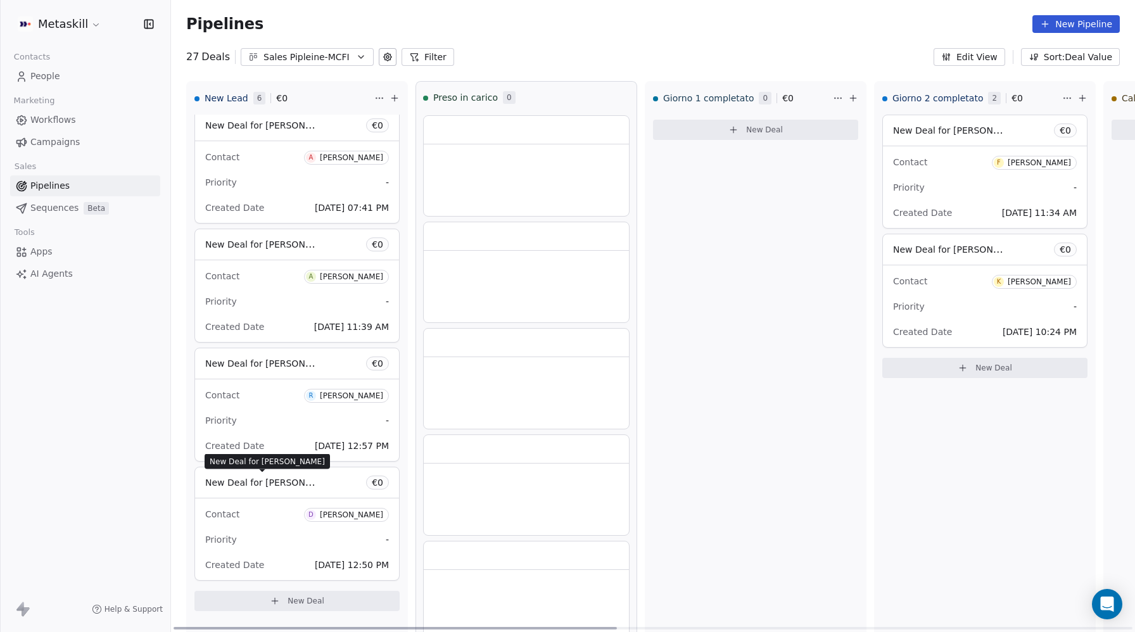
click at [260, 487] on span "New Deal for [PERSON_NAME]" at bounding box center [272, 482] width 134 height 12
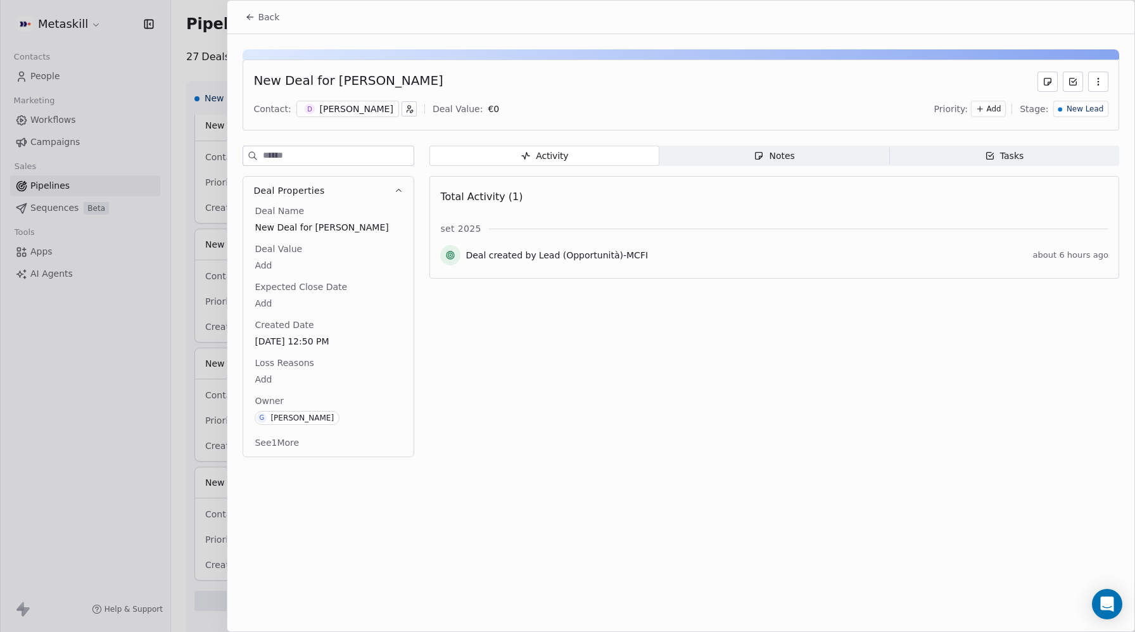
drag, startPoint x: 331, startPoint y: 79, endPoint x: 428, endPoint y: 80, distance: 96.3
click at [428, 80] on div "New Deal for [PERSON_NAME]" at bounding box center [680, 82] width 855 height 20
copy div "[PERSON_NAME]"
click at [347, 112] on div "[PERSON_NAME]" at bounding box center [356, 109] width 73 height 13
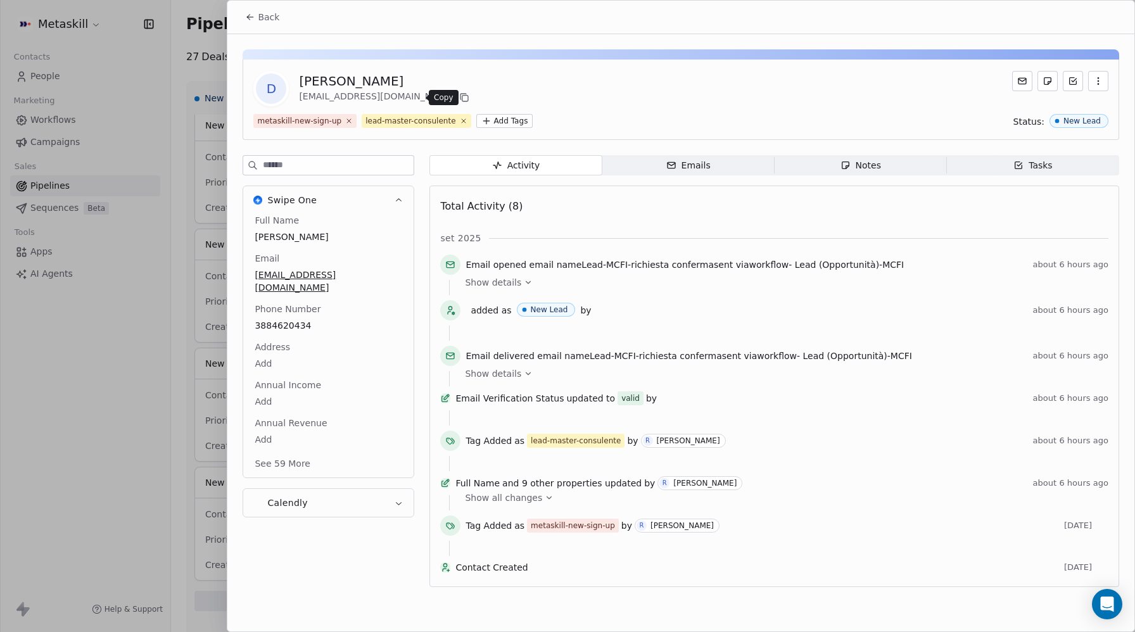
click at [459, 96] on icon at bounding box center [464, 98] width 10 height 10
click at [309, 319] on span "3884620434" at bounding box center [329, 325] width 148 height 13
click at [309, 320] on span "3884620434" at bounding box center [328, 326] width 146 height 13
click at [248, 18] on html "Metaskill Contacts People Marketing Workflows Campaigns Sales Pipelines Sequenc…" at bounding box center [567, 316] width 1135 height 632
click at [262, 17] on html "Metaskill Contacts People Marketing Workflows Campaigns Sales Pipelines Sequenc…" at bounding box center [567, 316] width 1135 height 632
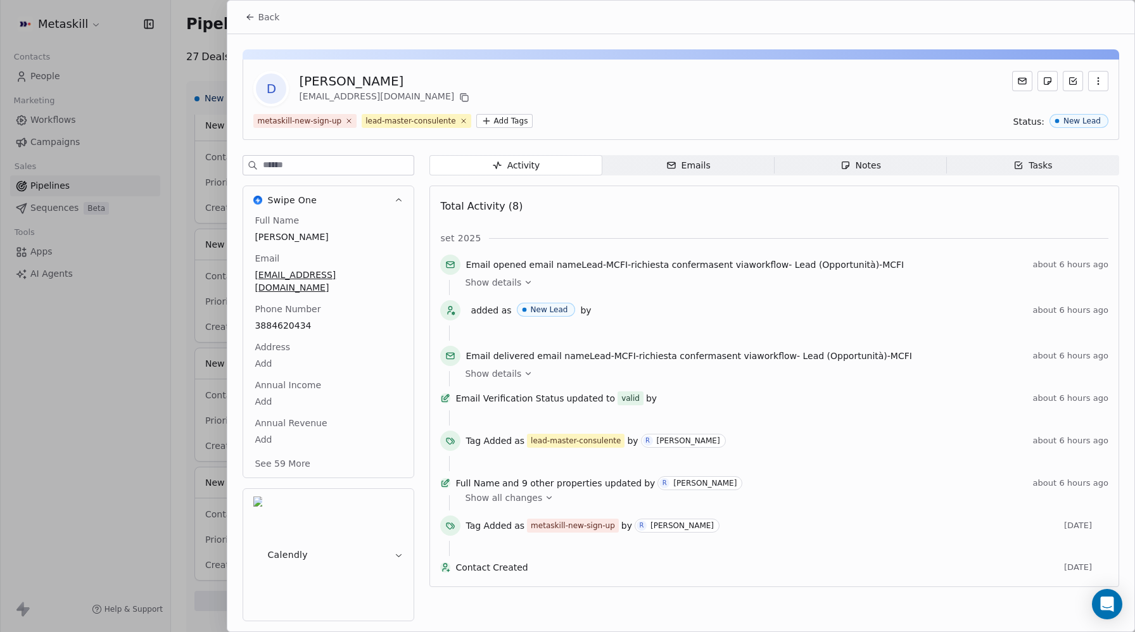
click at [261, 17] on span "Back" at bounding box center [269, 17] width 22 height 13
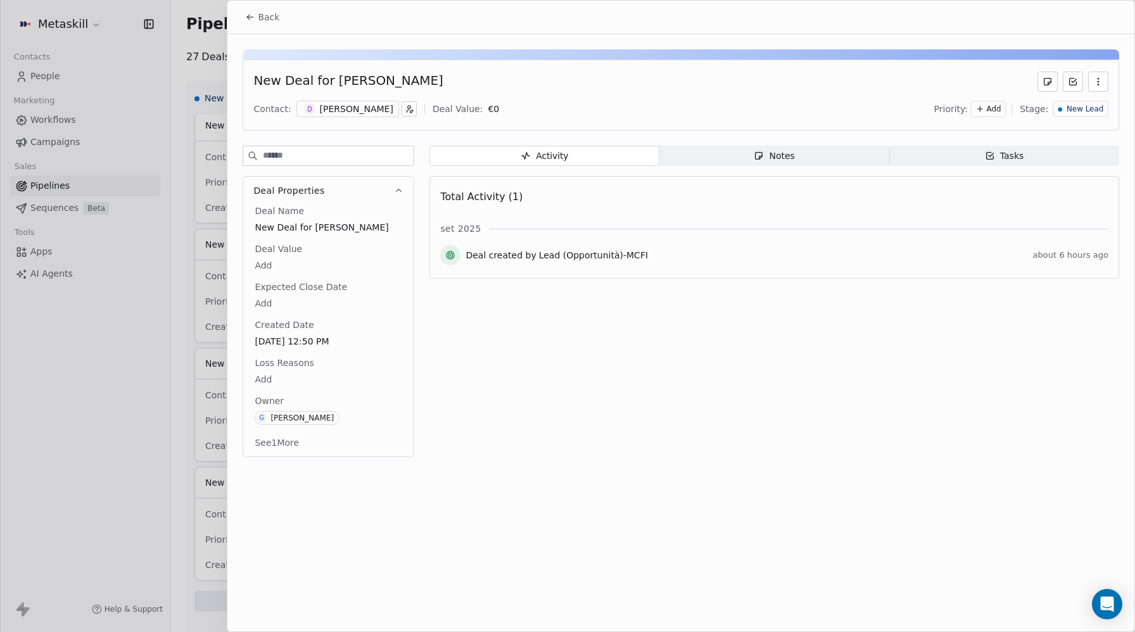
click at [248, 15] on icon at bounding box center [249, 16] width 3 height 3
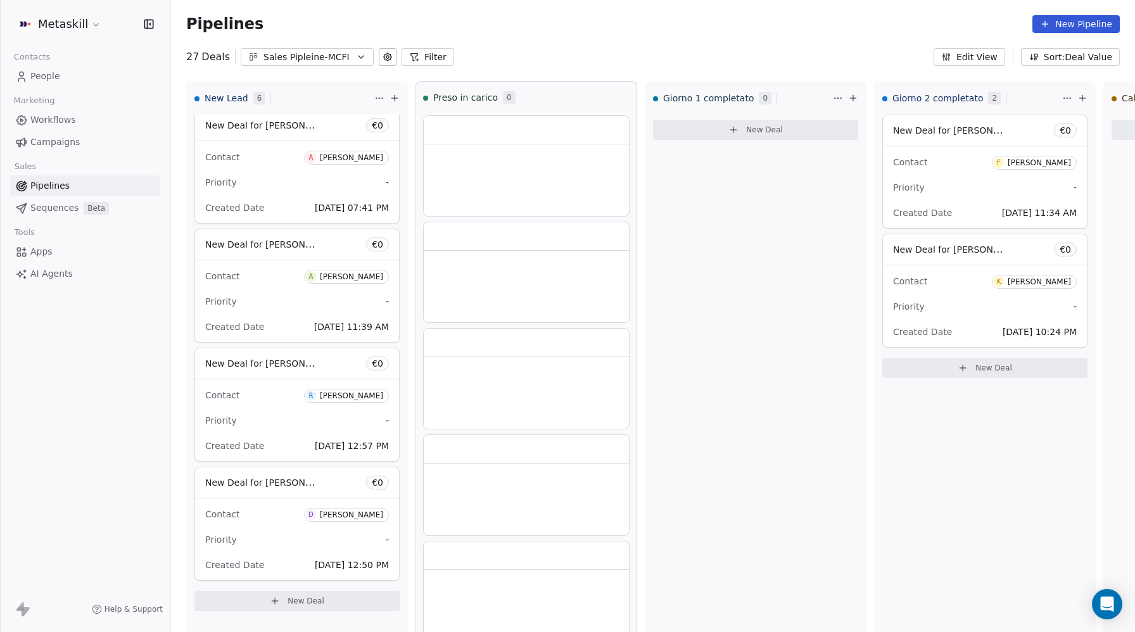
click at [323, 59] on div "Sales Pipleine-MCFI" at bounding box center [307, 57] width 87 height 13
click at [311, 131] on span "Sales Pipeline-MTM" at bounding box center [292, 130] width 85 height 13
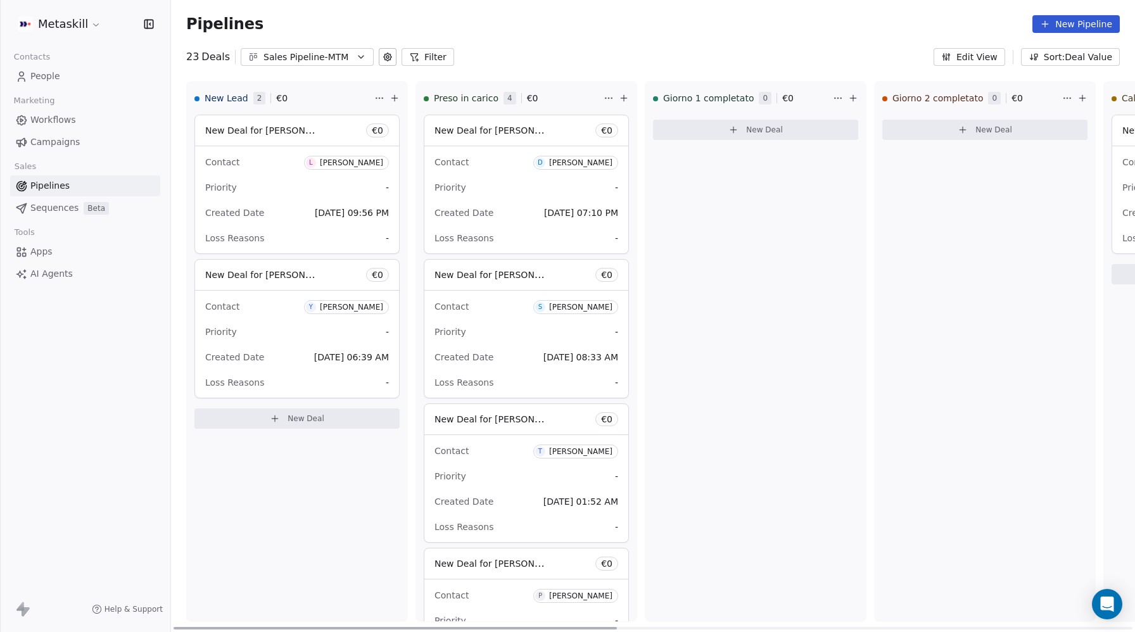
click at [281, 127] on span "New Deal for [PERSON_NAME]" at bounding box center [272, 130] width 134 height 12
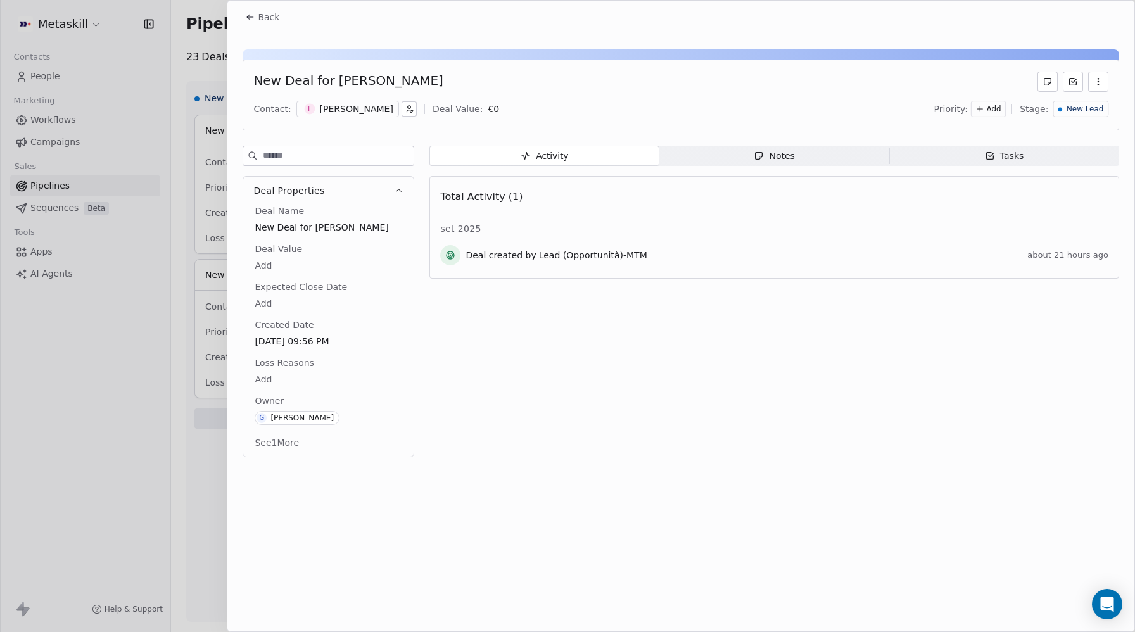
drag, startPoint x: 331, startPoint y: 81, endPoint x: 428, endPoint y: 82, distance: 96.9
click at [428, 82] on div "New Deal for [PERSON_NAME]" at bounding box center [680, 82] width 855 height 20
copy div "[PERSON_NAME]"
click at [342, 106] on div "[PERSON_NAME]" at bounding box center [356, 109] width 73 height 13
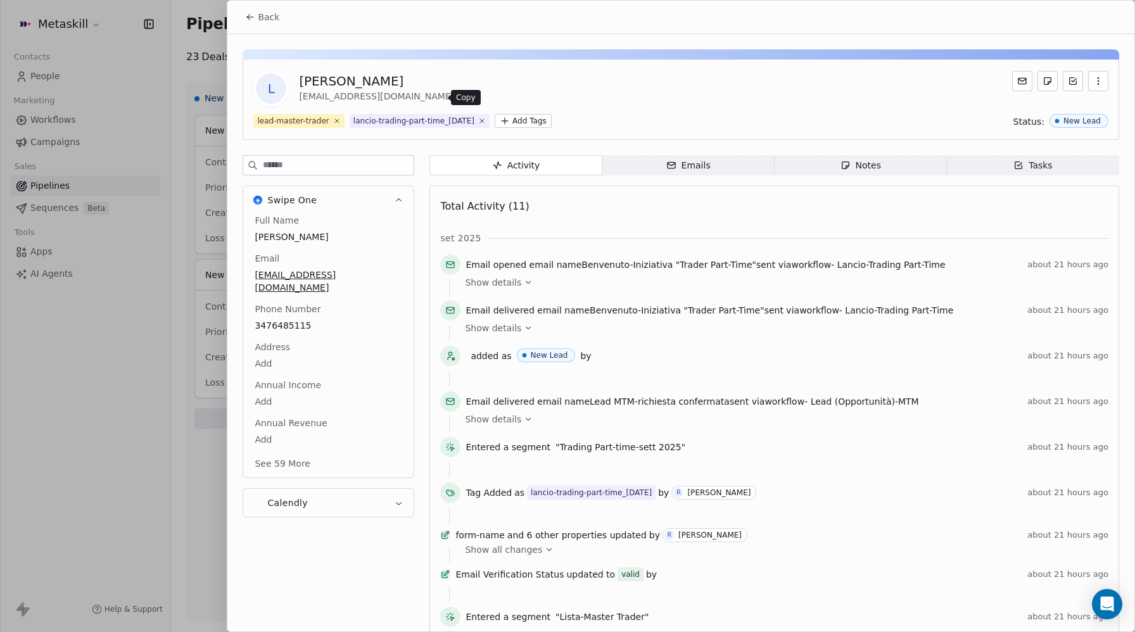
click at [461, 97] on icon at bounding box center [464, 97] width 6 height 6
click at [288, 319] on span "3476485115" at bounding box center [329, 325] width 148 height 13
click at [288, 320] on span "3476485115" at bounding box center [328, 326] width 146 height 13
click at [288, 309] on input "**********" at bounding box center [328, 321] width 146 height 25
click at [238, 20] on html "Metaskill Contacts People Marketing Workflows Campaigns Sales Pipelines Sequenc…" at bounding box center [567, 316] width 1135 height 632
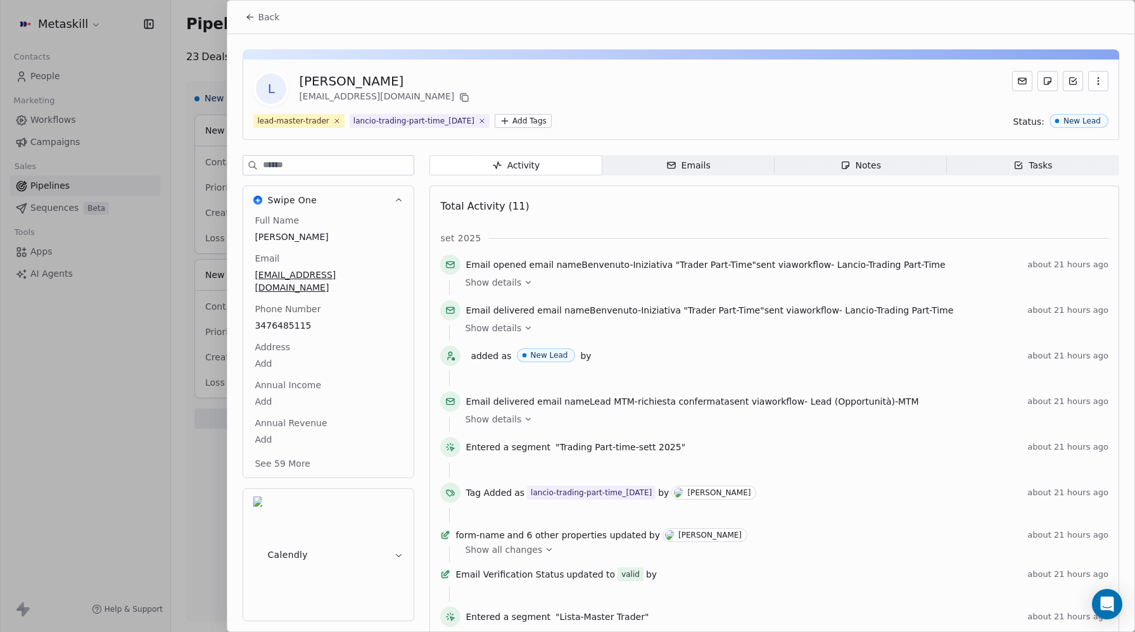
click at [255, 22] on icon at bounding box center [250, 17] width 10 height 10
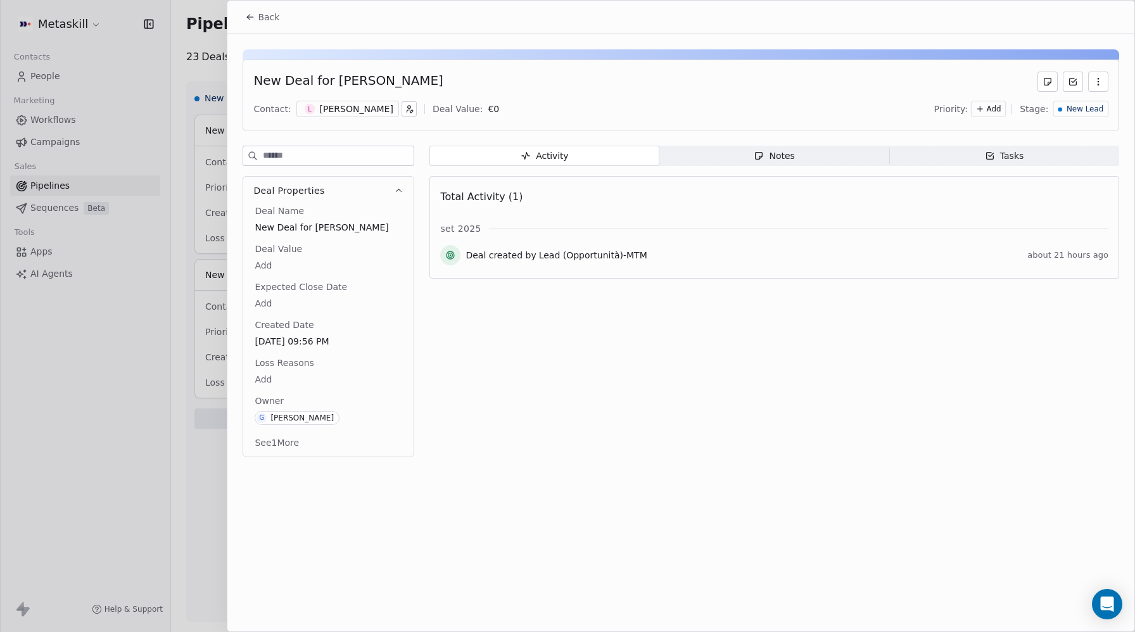
click at [251, 12] on icon at bounding box center [250, 17] width 10 height 10
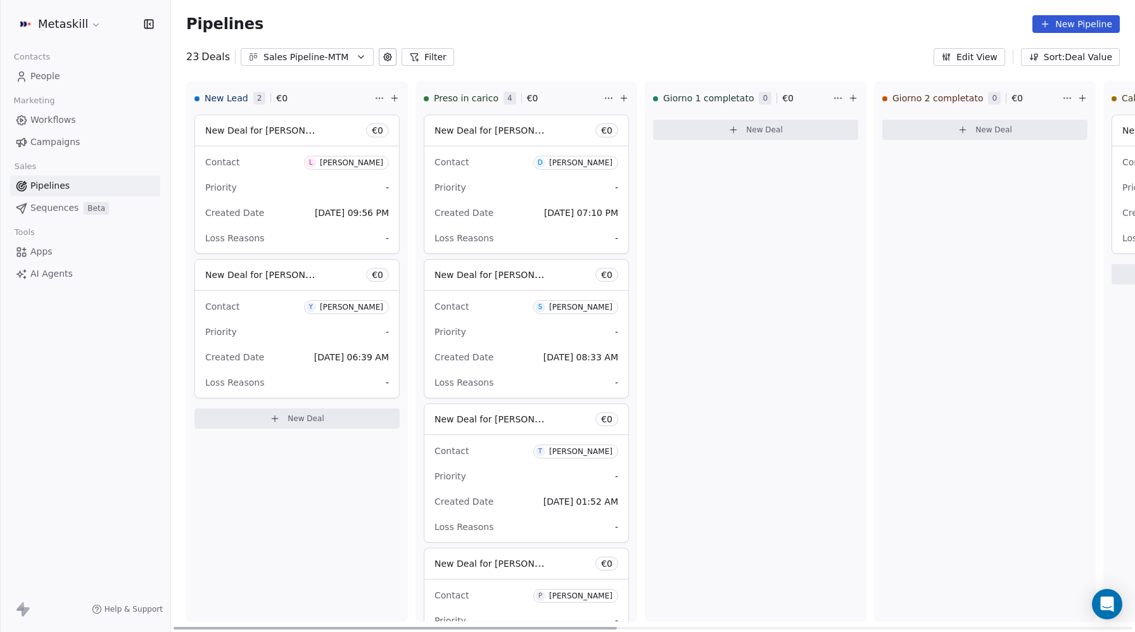
click at [281, 278] on span "New Deal for [PERSON_NAME]" at bounding box center [272, 275] width 134 height 12
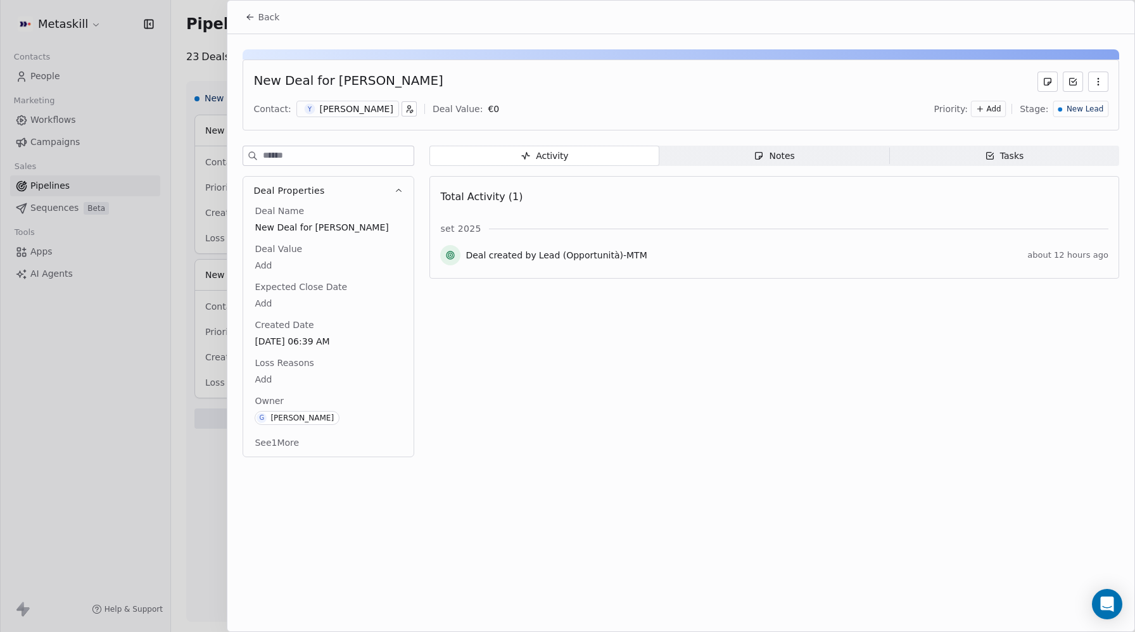
drag, startPoint x: 328, startPoint y: 81, endPoint x: 411, endPoint y: 80, distance: 83.0
click at [411, 80] on div "New Deal for [PERSON_NAME]" at bounding box center [680, 82] width 855 height 20
copy div "[PERSON_NAME]"
click at [343, 109] on div "[PERSON_NAME]" at bounding box center [356, 109] width 73 height 13
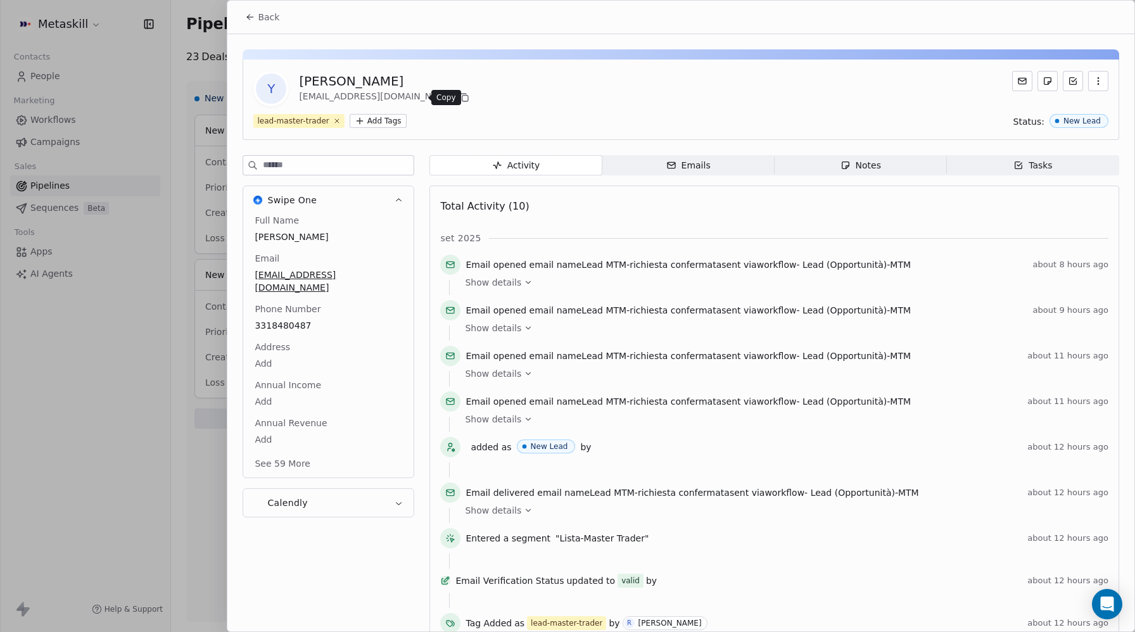
click at [463, 97] on icon at bounding box center [466, 99] width 6 height 6
click at [286, 319] on span "3318480487" at bounding box center [329, 325] width 148 height 13
click at [286, 320] on span "3318480487" at bounding box center [328, 326] width 146 height 13
click at [259, 15] on html "Metaskill Contacts People Marketing Workflows Campaigns Sales Pipelines Sequenc…" at bounding box center [567, 316] width 1135 height 632
click at [249, 18] on html "Metaskill Contacts People Marketing Workflows Campaigns Sales Pipelines Sequenc…" at bounding box center [567, 316] width 1135 height 632
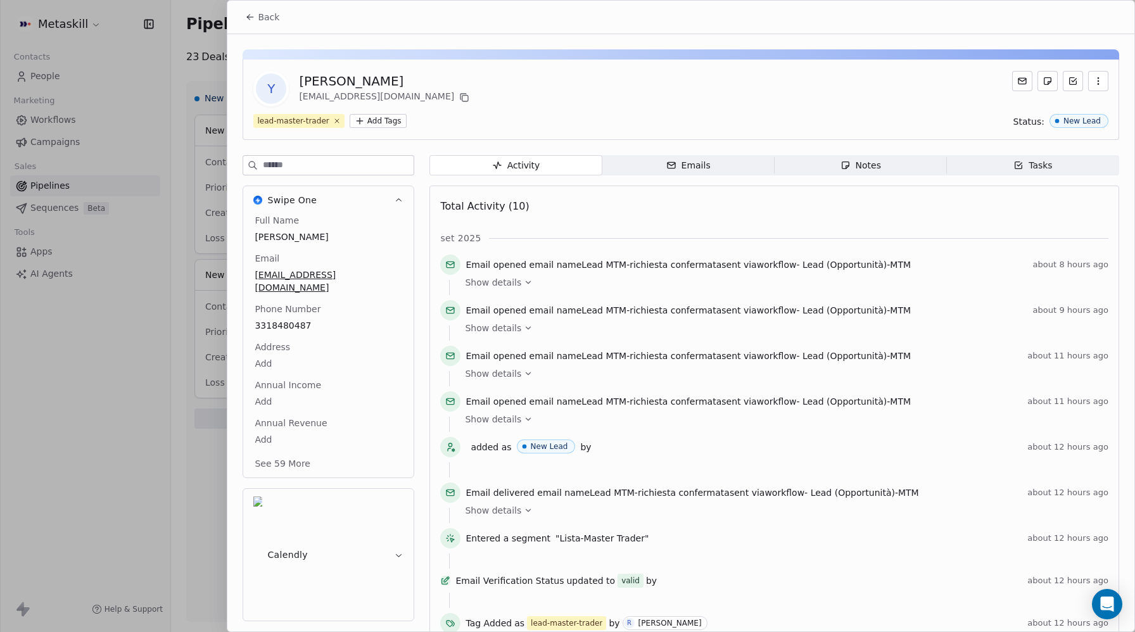
click at [257, 20] on button "Back" at bounding box center [262, 17] width 49 height 23
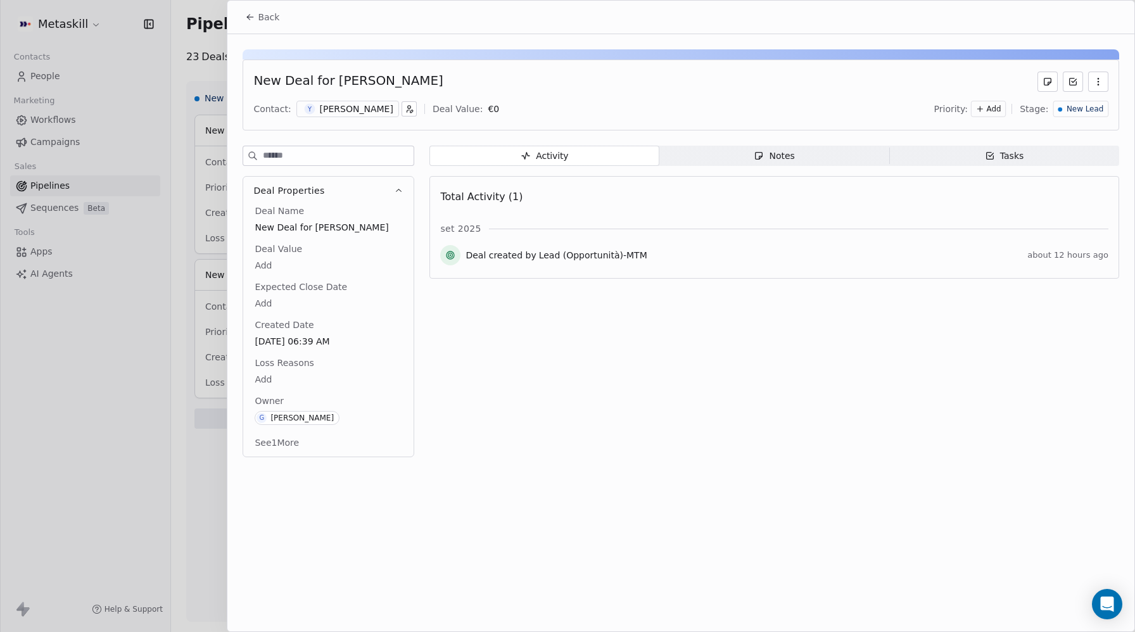
click at [255, 21] on icon at bounding box center [250, 17] width 10 height 10
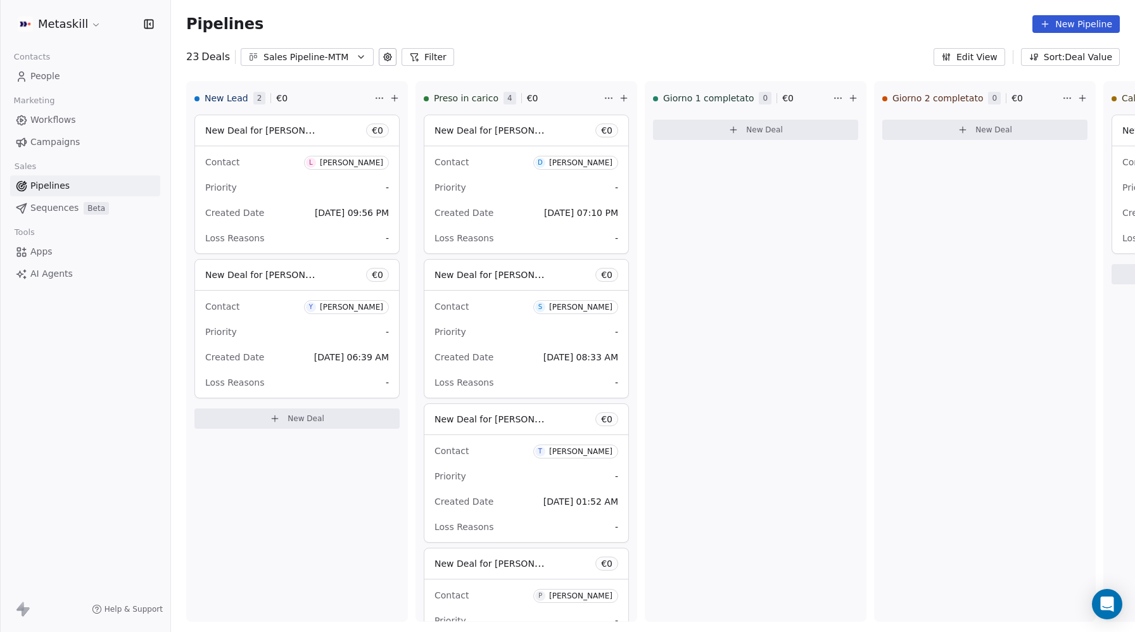
click at [83, 25] on html "Metaskill Contacts People Marketing Workflows Campaigns Sales Pipelines Sequenc…" at bounding box center [567, 316] width 1135 height 632
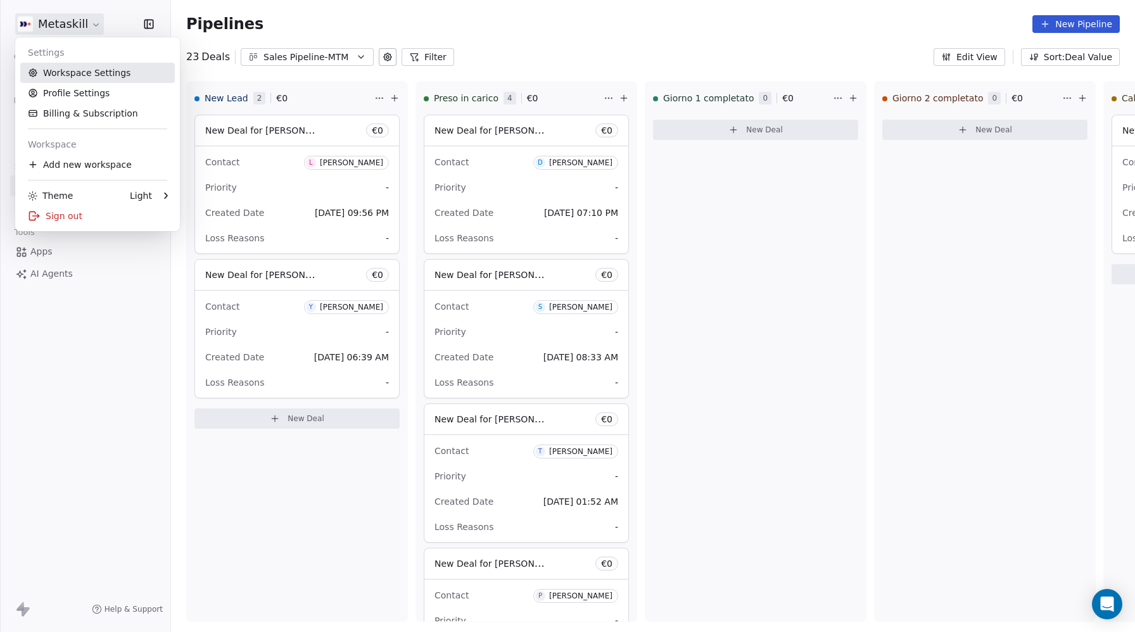
click at [82, 68] on link "Workspace Settings" at bounding box center [97, 73] width 155 height 20
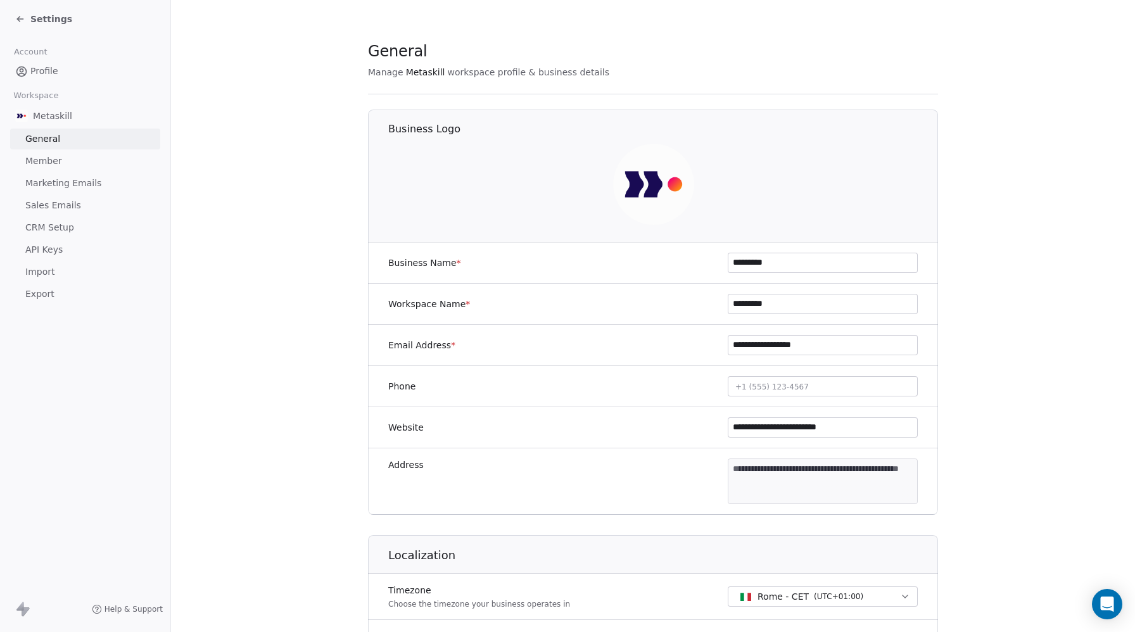
click at [48, 162] on span "Member" at bounding box center [43, 161] width 37 height 13
